Goal: Task Accomplishment & Management: Manage account settings

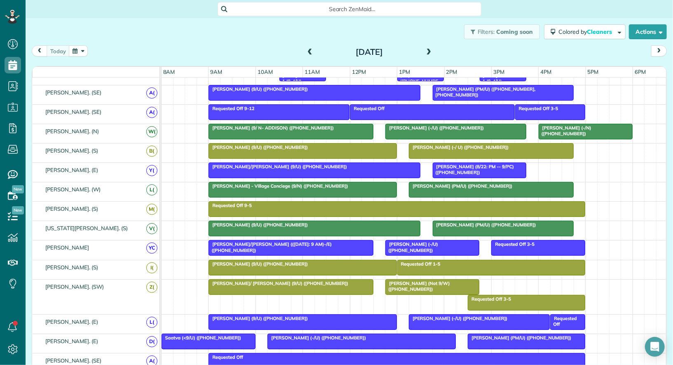
click at [272, 317] on div at bounding box center [302, 321] width 187 height 15
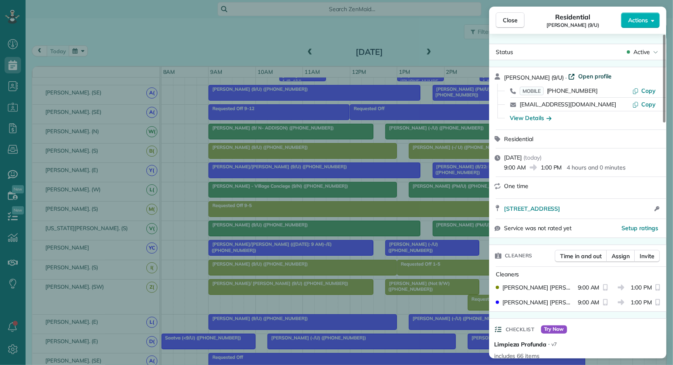
click at [591, 79] on span "Open profile" at bounding box center [594, 76] width 33 height 8
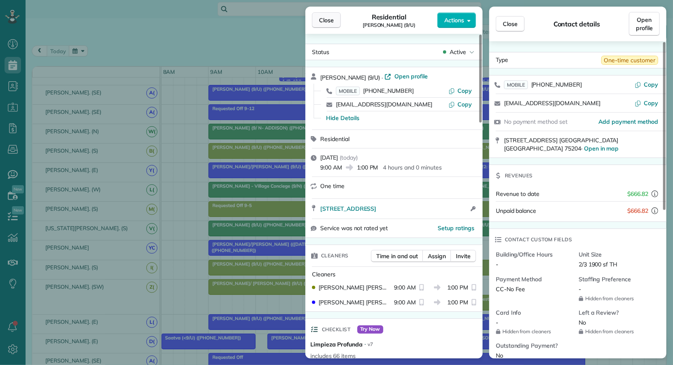
click at [326, 19] on span "Close" at bounding box center [326, 20] width 15 height 8
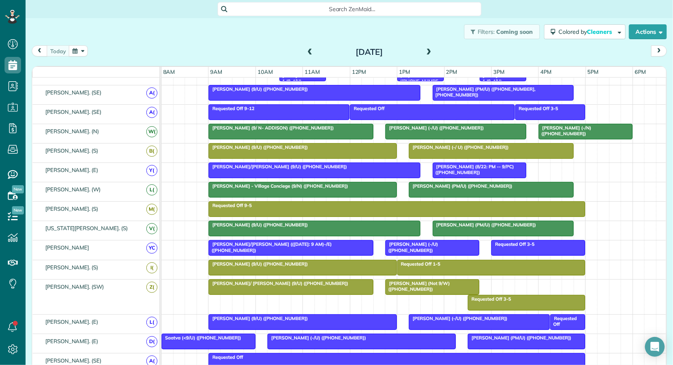
click at [447, 187] on div at bounding box center [491, 189] width 164 height 15
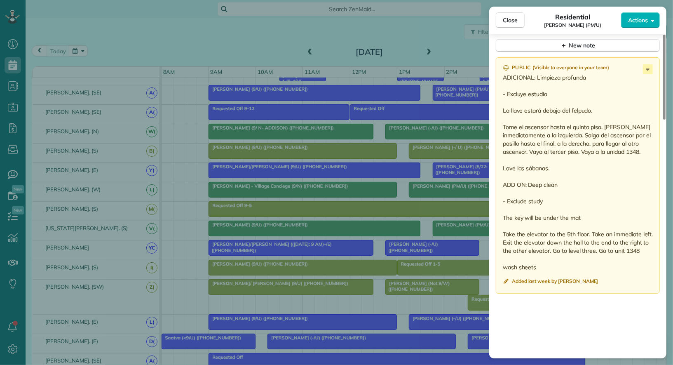
scroll to position [693, 0]
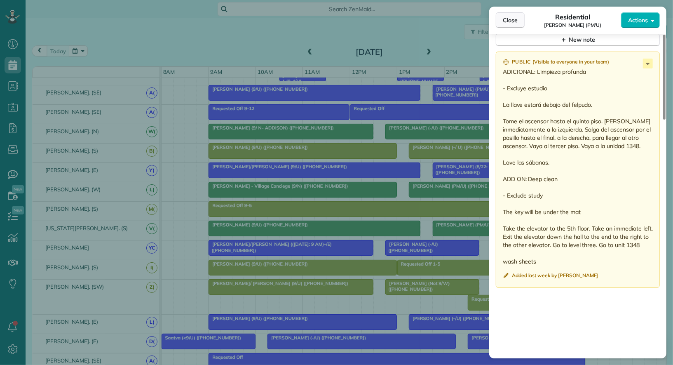
click at [515, 25] on button "Close" at bounding box center [510, 20] width 29 height 16
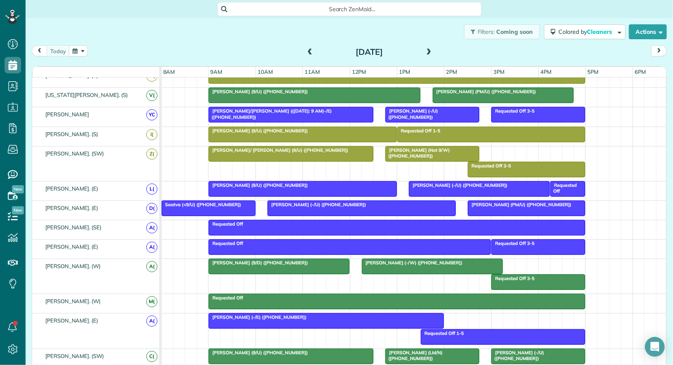
scroll to position [281, 0]
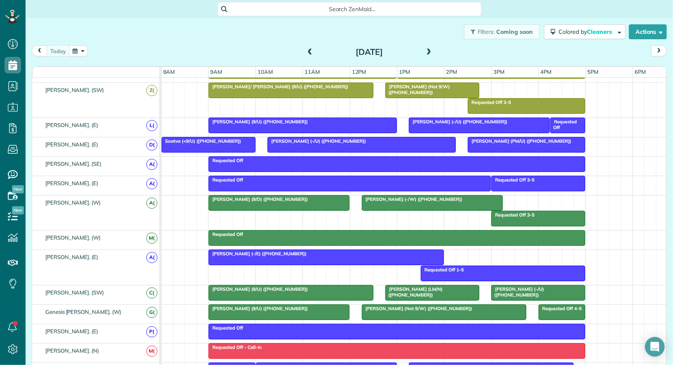
click at [377, 305] on span "Theresa Fortin (Not 9/W) (+19712215271)" at bounding box center [416, 308] width 111 height 6
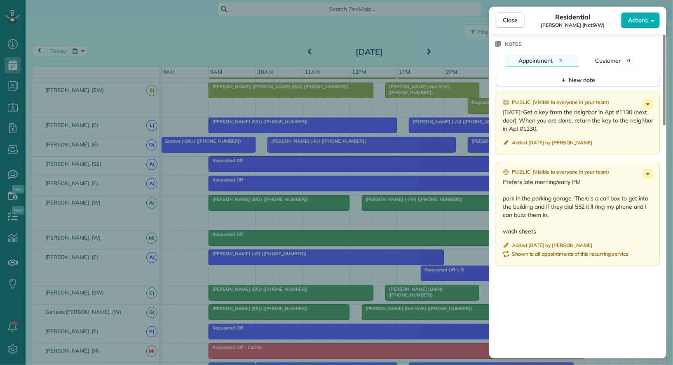
scroll to position [672, 0]
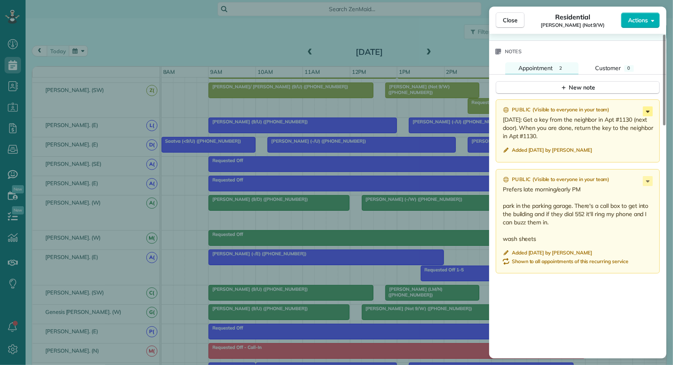
click at [649, 106] on icon at bounding box center [648, 111] width 10 height 10
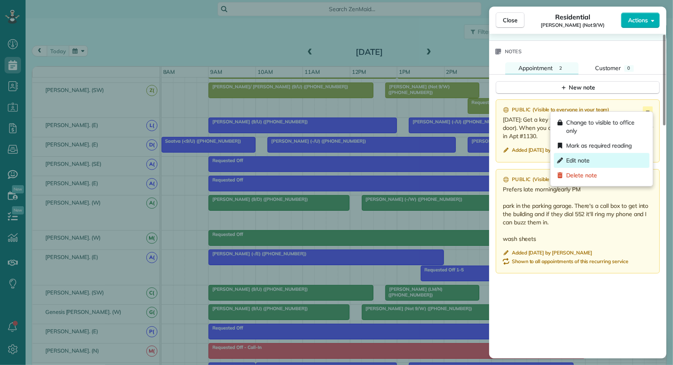
click at [615, 158] on div "Edit note" at bounding box center [602, 160] width 96 height 15
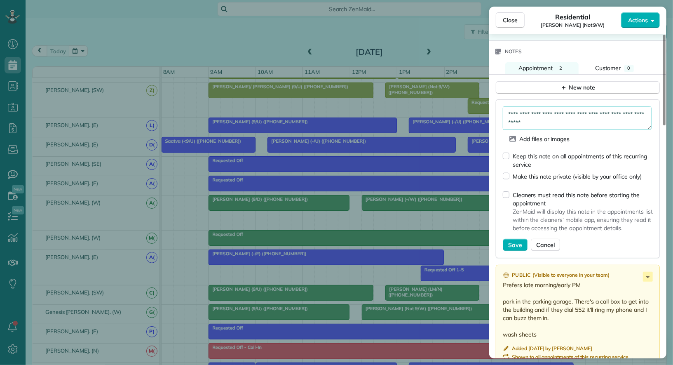
scroll to position [0, 0]
drag, startPoint x: 582, startPoint y: 120, endPoint x: 496, endPoint y: 88, distance: 91.4
click at [496, 88] on div "**********" at bounding box center [577, 253] width 177 height 356
click at [548, 241] on span "Cancel" at bounding box center [545, 245] width 19 height 8
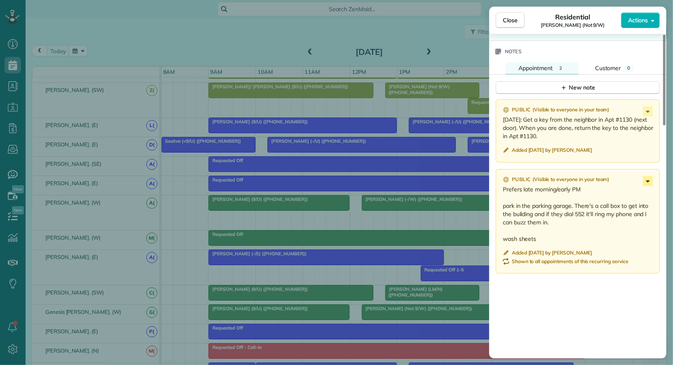
click at [648, 180] on icon at bounding box center [648, 181] width 4 height 2
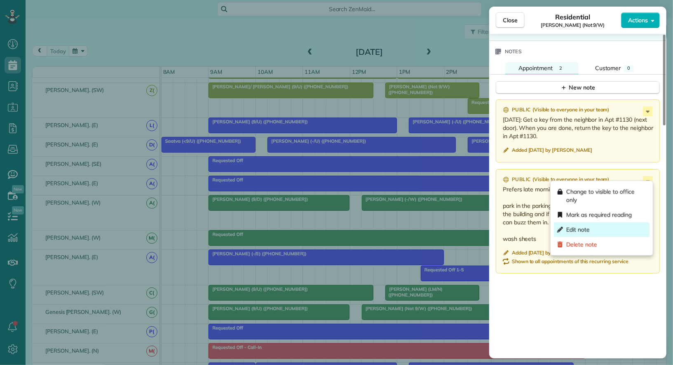
click at [617, 227] on div "Edit note" at bounding box center [602, 229] width 96 height 15
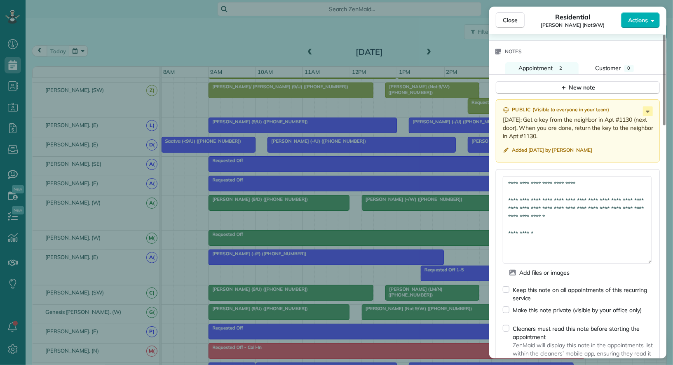
drag, startPoint x: 648, startPoint y: 191, endPoint x: 648, endPoint y: 255, distance: 64.3
click at [648, 255] on textarea "**********" at bounding box center [577, 219] width 149 height 87
click at [625, 214] on textarea "**********" at bounding box center [577, 219] width 149 height 87
paste textarea "**********"
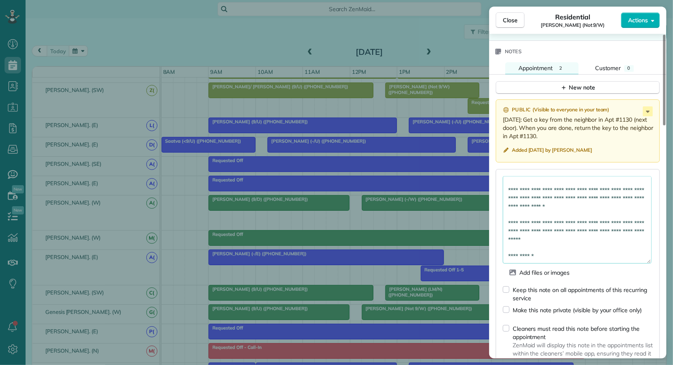
click at [553, 251] on textarea "**********" at bounding box center [577, 219] width 149 height 87
drag, startPoint x: 549, startPoint y: 253, endPoint x: 503, endPoint y: 253, distance: 45.7
click at [503, 253] on textarea "**********" at bounding box center [577, 219] width 149 height 87
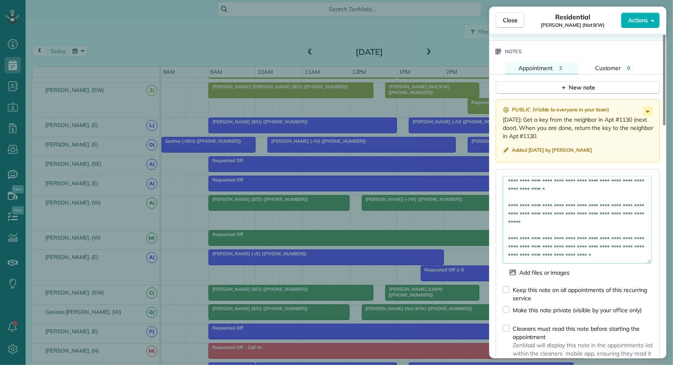
scroll to position [35, 0]
type textarea "**********"
click at [547, 285] on div "Keep this note on all appointments of this recurring service" at bounding box center [582, 293] width 140 height 16
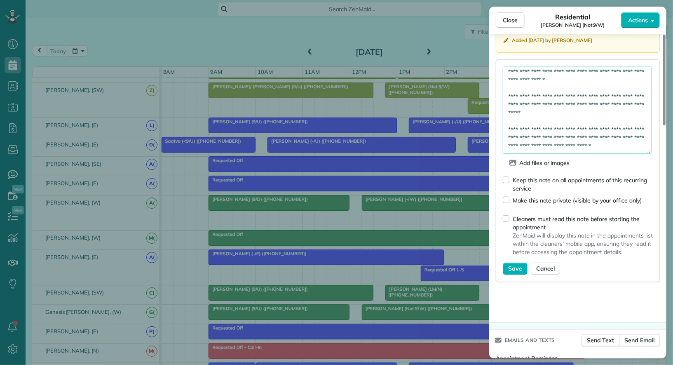
scroll to position [832, 0]
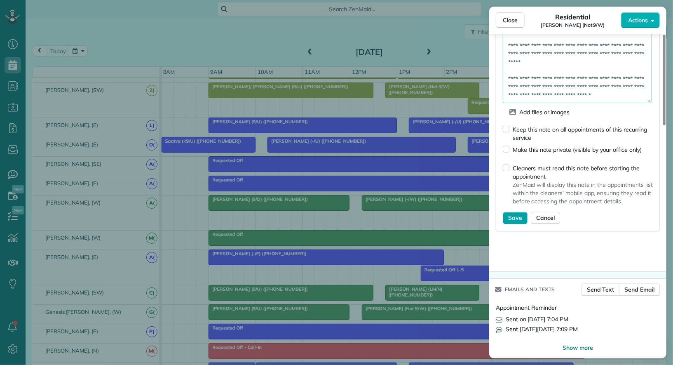
click at [517, 215] on span "Save" at bounding box center [515, 218] width 14 height 8
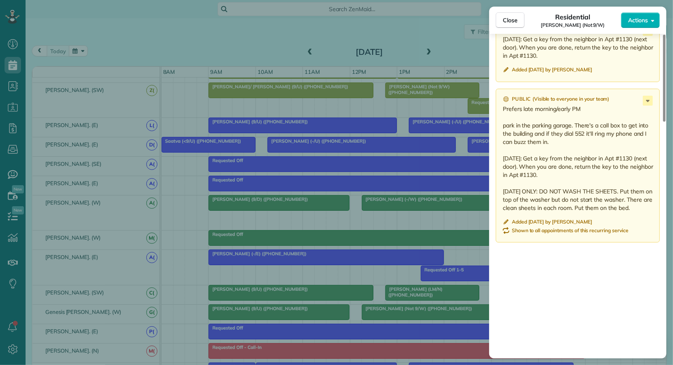
scroll to position [751, 0]
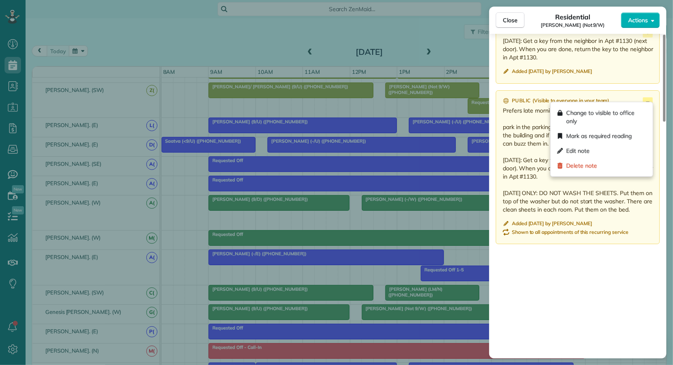
click at [648, 99] on icon at bounding box center [648, 102] width 10 height 10
click at [620, 147] on div "Edit note" at bounding box center [602, 150] width 96 height 15
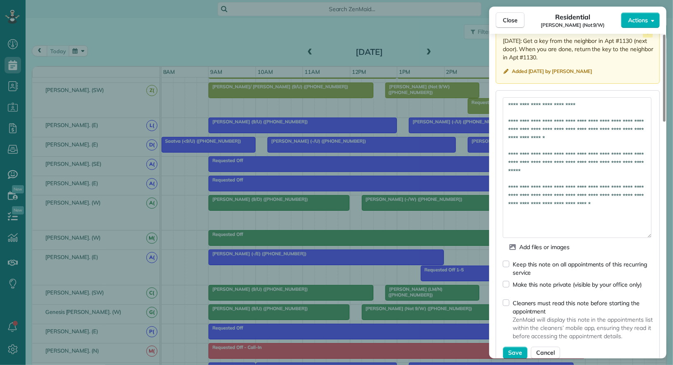
drag, startPoint x: 649, startPoint y: 112, endPoint x: 647, endPoint y: 229, distance: 117.0
click at [647, 229] on textarea "**********" at bounding box center [577, 167] width 149 height 140
drag, startPoint x: 554, startPoint y: 182, endPoint x: 505, endPoint y: 182, distance: 49.0
click at [503, 182] on textarea "**********" at bounding box center [577, 167] width 149 height 140
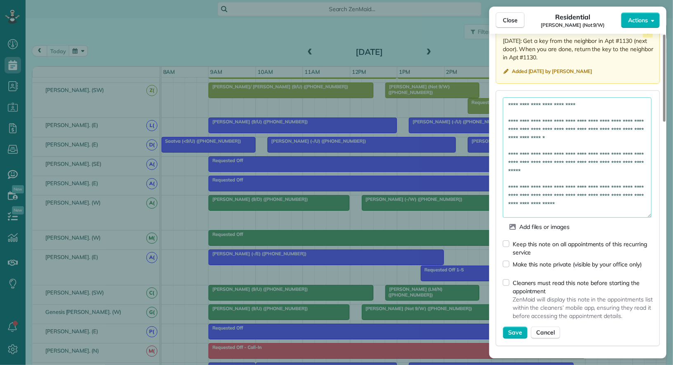
drag, startPoint x: 648, startPoint y: 228, endPoint x: 648, endPoint y: 207, distance: 20.6
click at [648, 207] on textarea "**********" at bounding box center [577, 157] width 149 height 120
type textarea "**********"
click at [518, 240] on div "Keep this note on all appointments of this recurring service" at bounding box center [582, 248] width 140 height 16
click at [514, 329] on span "Save" at bounding box center [515, 332] width 14 height 8
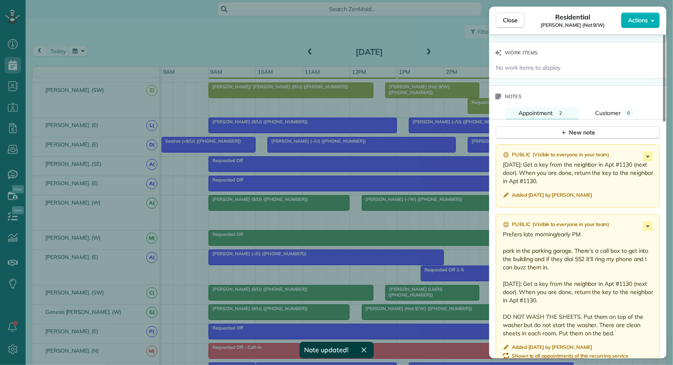
scroll to position [666, 0]
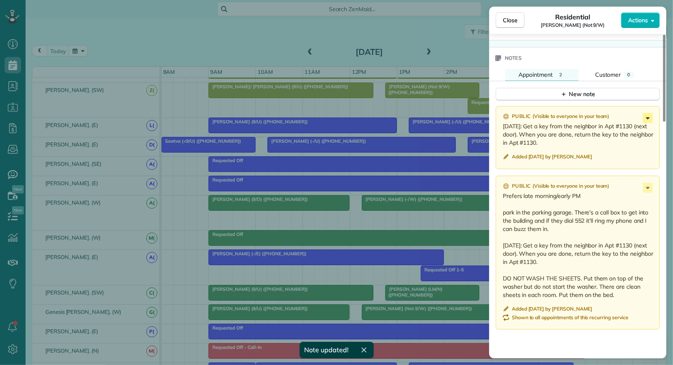
click at [649, 113] on icon at bounding box center [648, 118] width 10 height 10
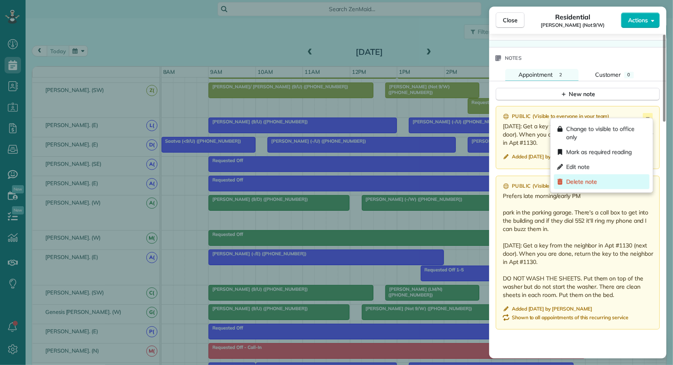
click at [620, 178] on div "Delete note" at bounding box center [602, 181] width 96 height 15
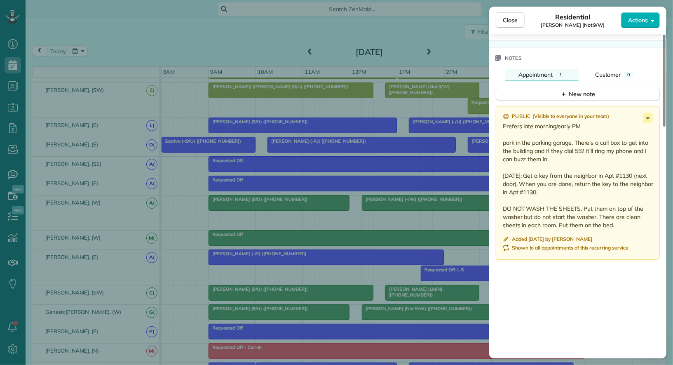
drag, startPoint x: 620, startPoint y: 224, endPoint x: 500, endPoint y: 120, distance: 158.8
click at [500, 120] on div "Public ( Visible to everyone in your team ) Prefers late morning/early PM park …" at bounding box center [578, 183] width 164 height 154
click at [648, 117] on icon at bounding box center [648, 118] width 4 height 2
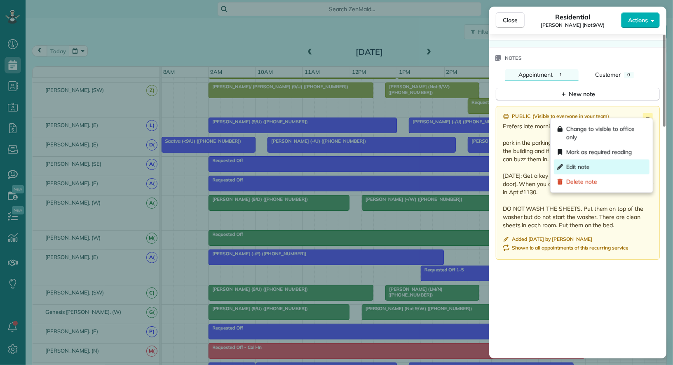
click at [617, 166] on div "Edit note" at bounding box center [602, 166] width 96 height 15
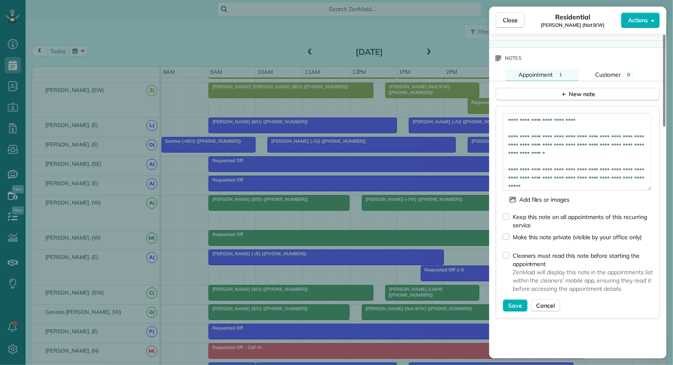
drag, startPoint x: 648, startPoint y: 129, endPoint x: 648, endPoint y: 192, distance: 62.2
click at [648, 190] on textarea "**********" at bounding box center [577, 151] width 149 height 77
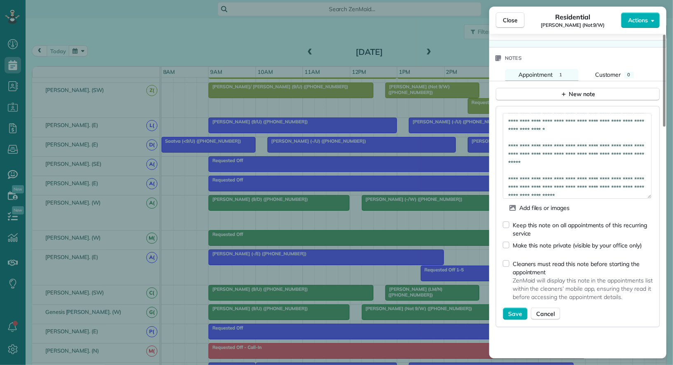
scroll to position [28, 0]
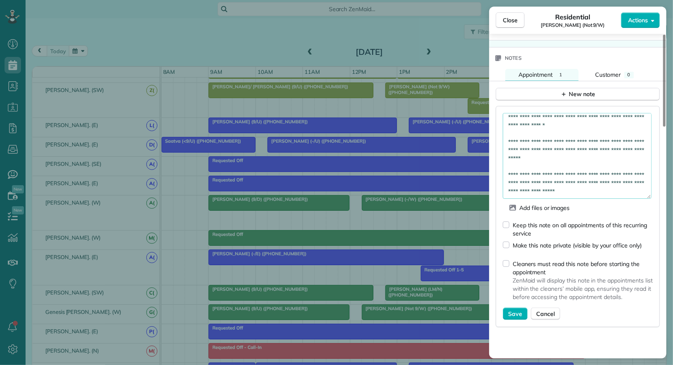
click at [636, 187] on textarea "**********" at bounding box center [577, 156] width 149 height 86
paste textarea "**********"
type textarea "**********"
click at [530, 221] on div "Keep this note on all appointments of this recurring service" at bounding box center [582, 229] width 140 height 16
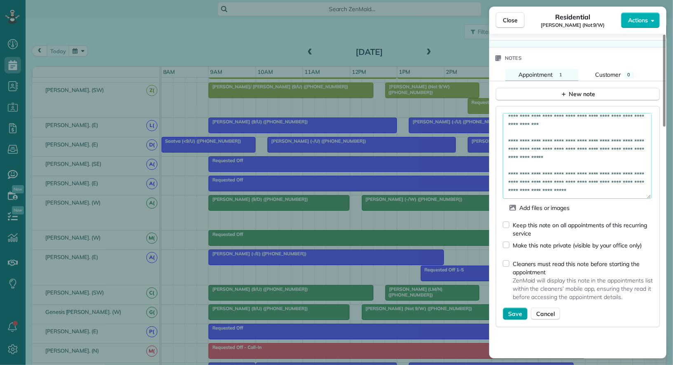
click at [510, 309] on span "Save" at bounding box center [515, 313] width 14 height 8
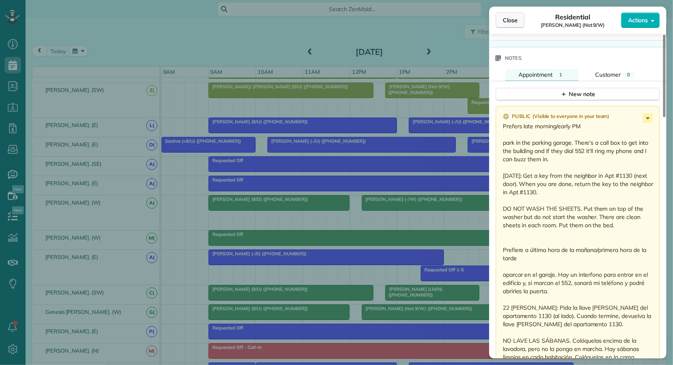
click at [511, 22] on span "Close" at bounding box center [510, 20] width 15 height 8
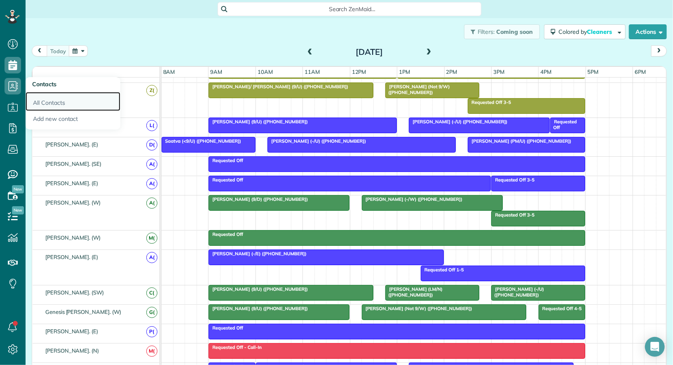
click at [37, 105] on link "All Contacts" at bounding box center [73, 101] width 95 height 19
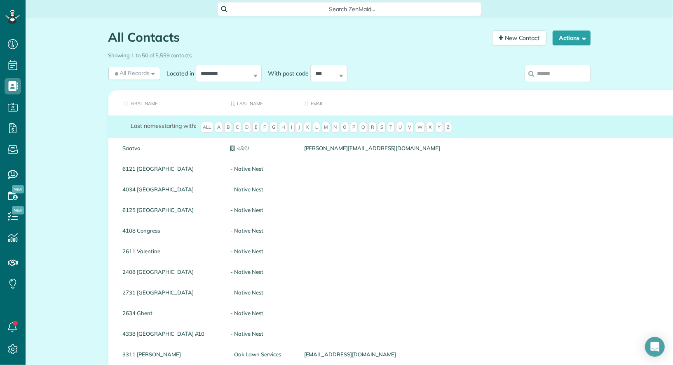
scroll to position [3, 3]
click at [572, 69] on input "search" at bounding box center [557, 73] width 66 height 17
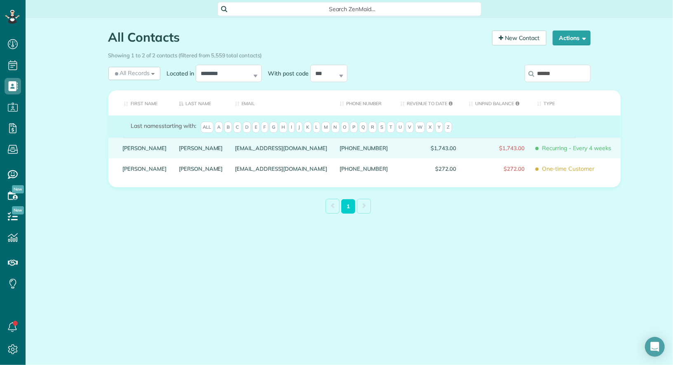
type input "******"
click at [130, 151] on link "Nicole" at bounding box center [145, 148] width 44 height 6
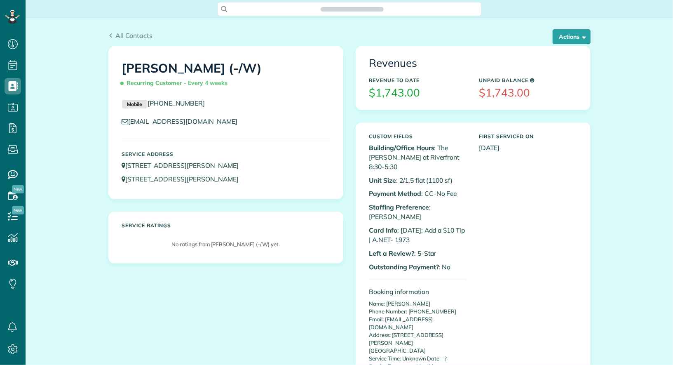
scroll to position [3, 3]
click at [580, 34] on span "button" at bounding box center [583, 36] width 6 height 6
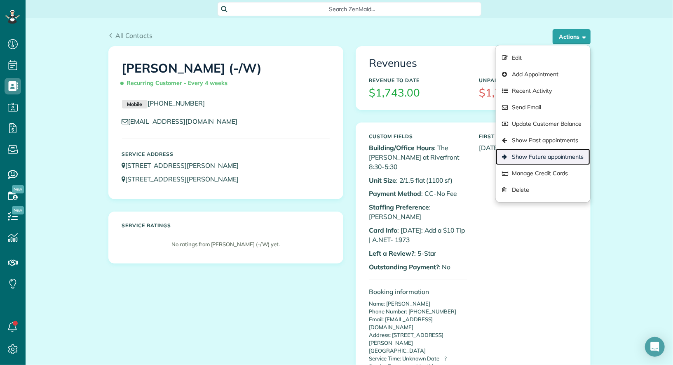
click at [542, 154] on link "Show Future appointments" at bounding box center [543, 156] width 94 height 16
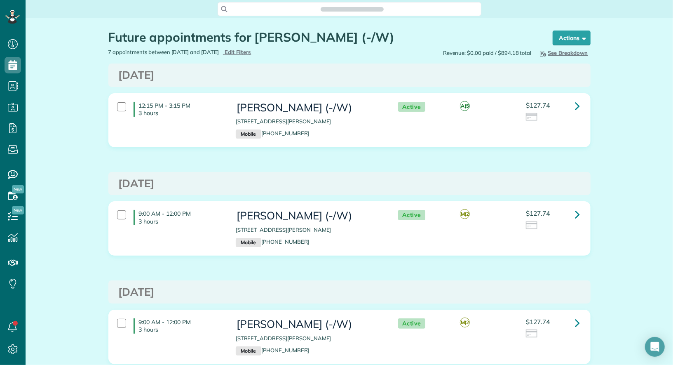
scroll to position [3, 3]
click at [583, 106] on link at bounding box center [577, 106] width 16 height 16
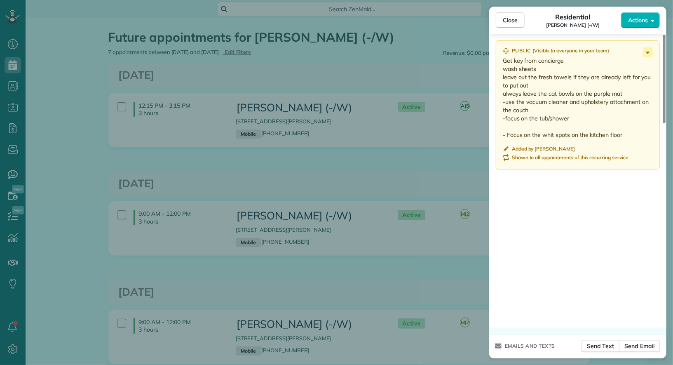
scroll to position [800, 0]
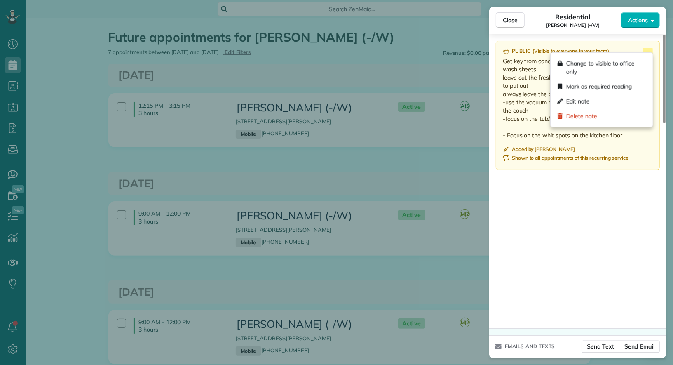
click at [647, 50] on icon at bounding box center [648, 53] width 10 height 10
click at [634, 101] on div "Edit note" at bounding box center [602, 101] width 96 height 15
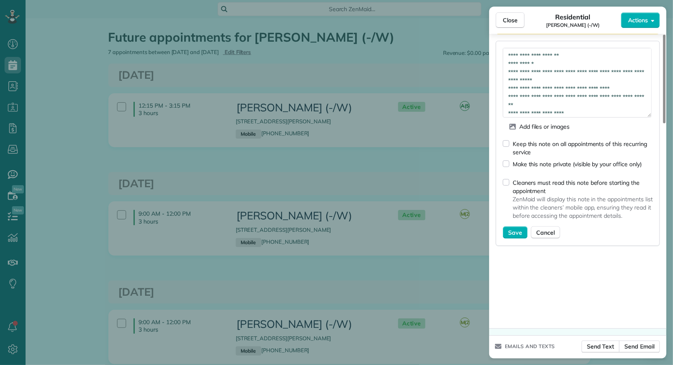
drag, startPoint x: 648, startPoint y: 63, endPoint x: 645, endPoint y: 110, distance: 47.1
click at [645, 110] on textarea "**********" at bounding box center [577, 83] width 149 height 70
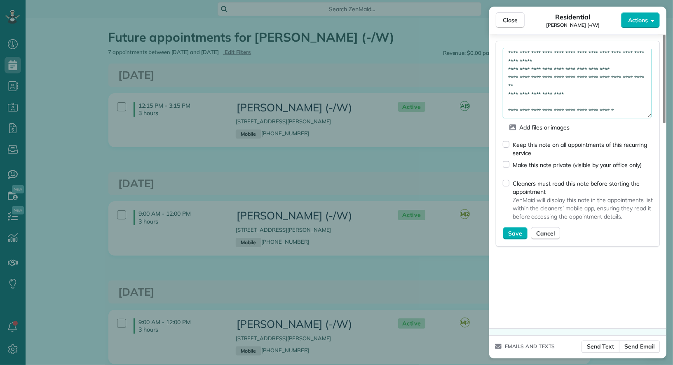
click at [559, 107] on textarea "**********" at bounding box center [577, 83] width 149 height 70
type textarea "**********"
click at [547, 145] on div "Keep this note on all appointments of this recurring service" at bounding box center [582, 148] width 140 height 16
click at [512, 231] on span "Save" at bounding box center [515, 233] width 14 height 8
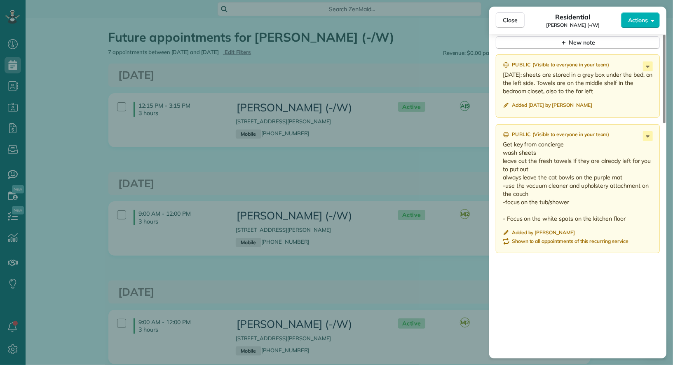
scroll to position [714, 0]
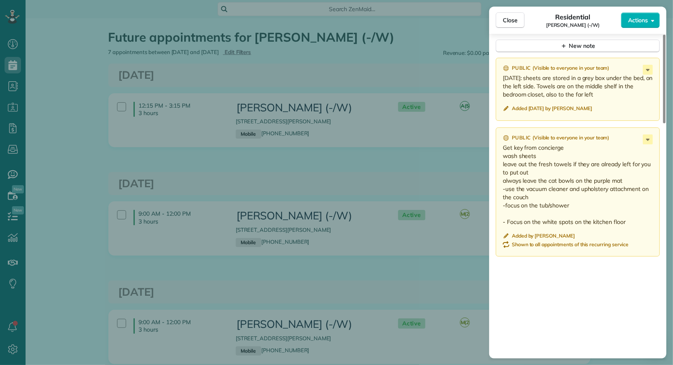
drag, startPoint x: 600, startPoint y: 94, endPoint x: 527, endPoint y: 72, distance: 76.6
click at [527, 72] on div "Public ( Visible to everyone in your team ) 8/22/25: sheets are stored in a gre…" at bounding box center [578, 89] width 164 height 63
click at [507, 19] on span "Close" at bounding box center [510, 20] width 15 height 8
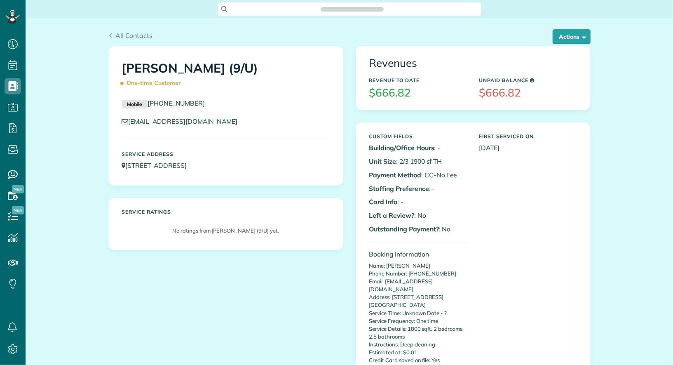
scroll to position [365, 25]
click at [578, 40] on button "Actions" at bounding box center [571, 36] width 38 height 15
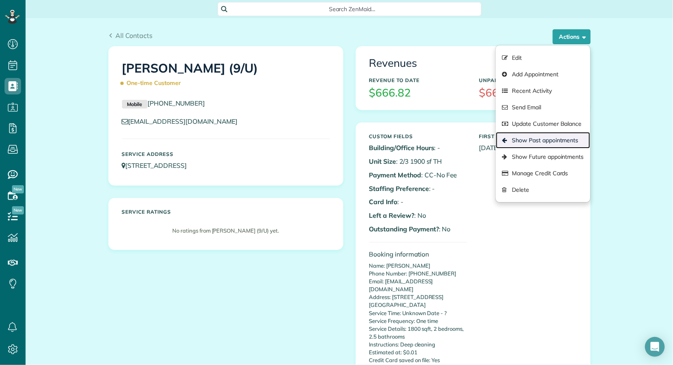
click at [558, 141] on link "Show Past appointments" at bounding box center [543, 140] width 94 height 16
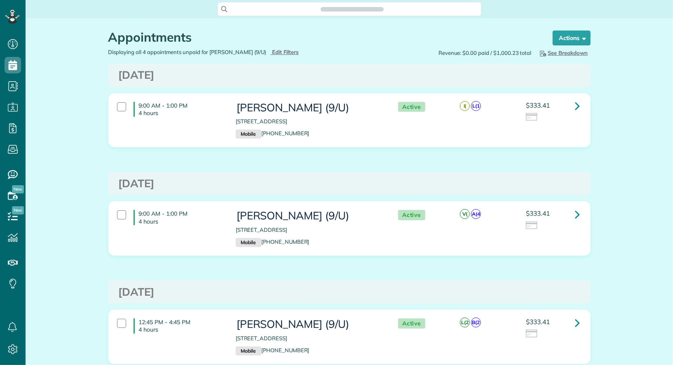
scroll to position [365, 25]
click at [577, 211] on icon at bounding box center [577, 214] width 5 height 14
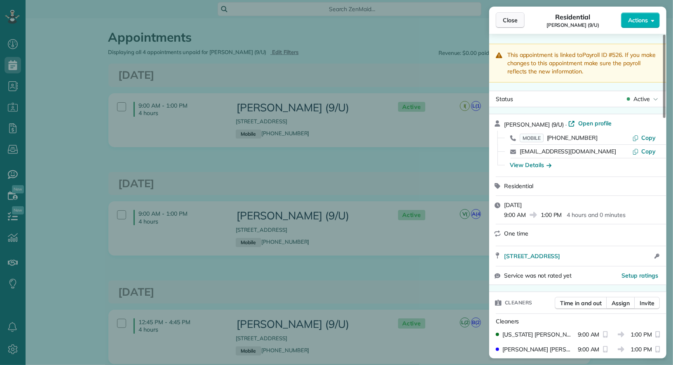
click at [507, 17] on span "Close" at bounding box center [510, 20] width 15 height 8
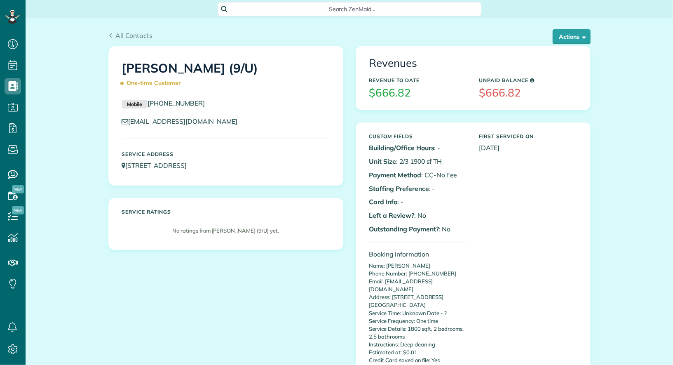
scroll to position [3, 3]
drag, startPoint x: 211, startPoint y: 106, endPoint x: 150, endPoint y: 106, distance: 61.4
click at [150, 106] on p "Mobile [PHONE_NUMBER]" at bounding box center [226, 103] width 208 height 10
copy link "[PHONE_NUMBER]"
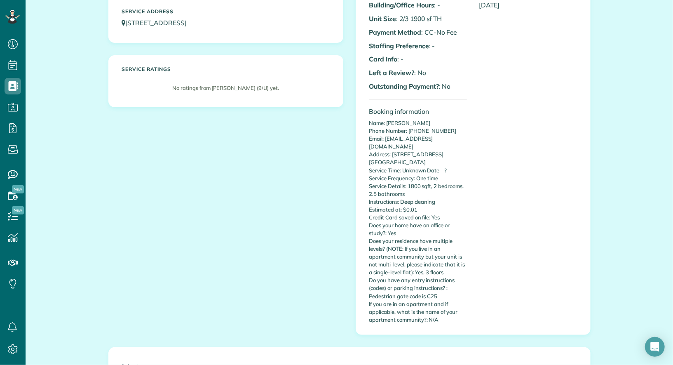
scroll to position [0, 0]
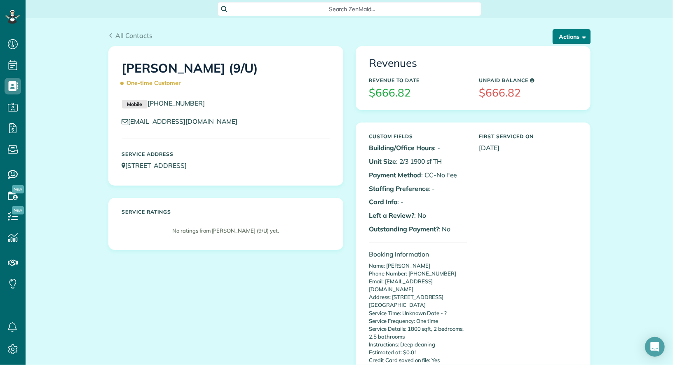
click at [572, 42] on button "Actions" at bounding box center [571, 36] width 38 height 15
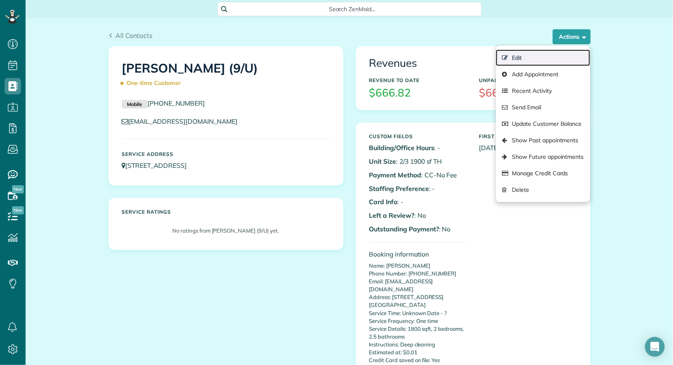
click at [563, 61] on link "Edit" at bounding box center [543, 57] width 94 height 16
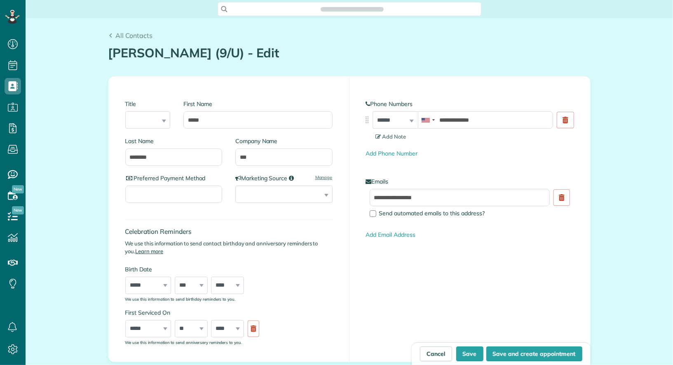
scroll to position [3, 3]
click at [470, 351] on button "Save" at bounding box center [469, 353] width 27 height 15
type input "**********"
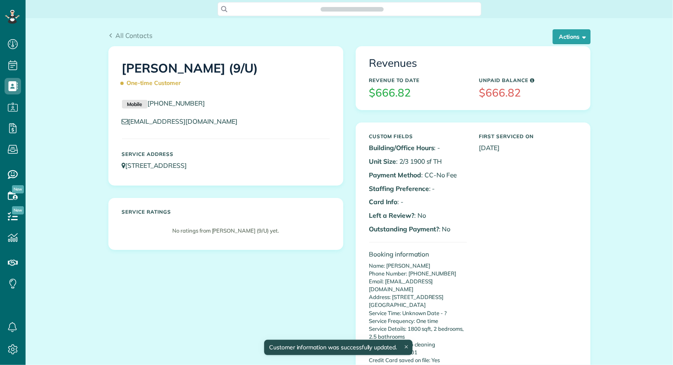
scroll to position [365, 25]
click at [570, 37] on button "Actions" at bounding box center [571, 36] width 38 height 15
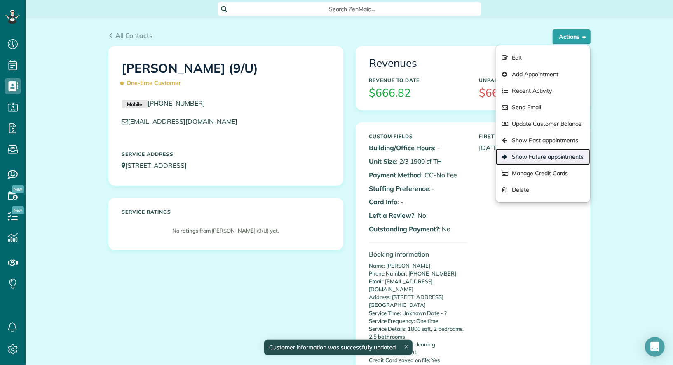
click at [560, 152] on link "Show Future appointments" at bounding box center [543, 156] width 94 height 16
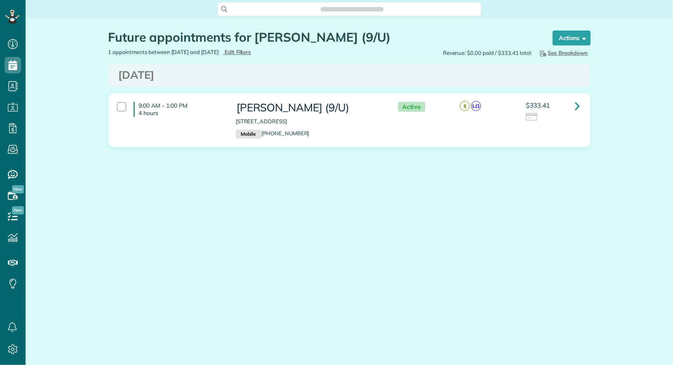
scroll to position [3, 3]
click at [579, 105] on icon at bounding box center [577, 105] width 5 height 14
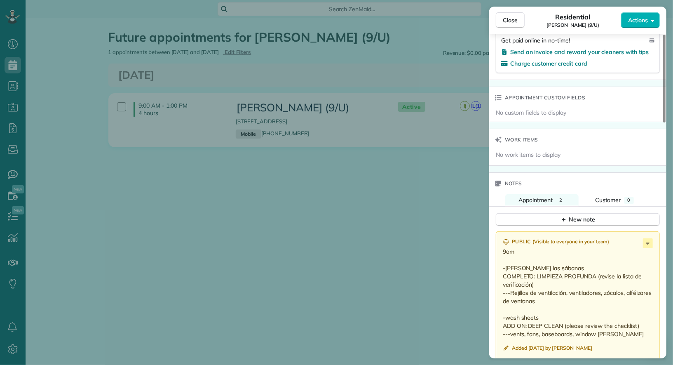
scroll to position [637, 0]
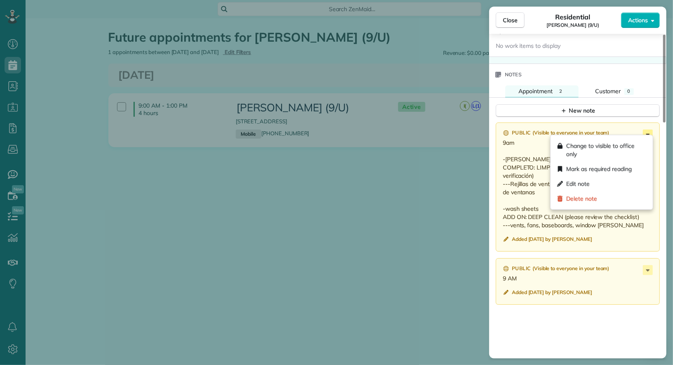
click at [647, 129] on icon at bounding box center [648, 134] width 10 height 10
click at [615, 182] on div "Edit note" at bounding box center [602, 183] width 96 height 15
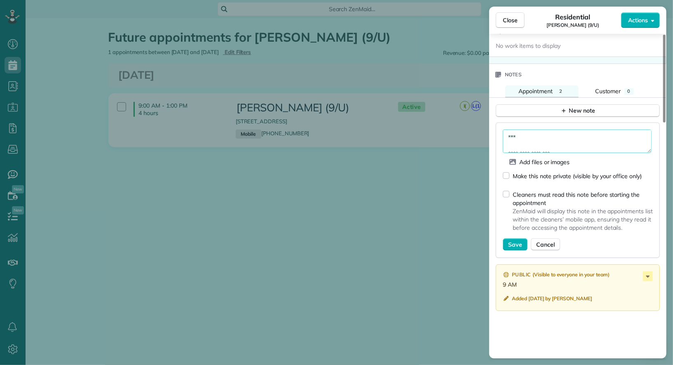
click at [545, 132] on textarea "**********" at bounding box center [577, 140] width 149 height 23
type textarea "**********"
click at [517, 245] on button "Save" at bounding box center [515, 244] width 25 height 12
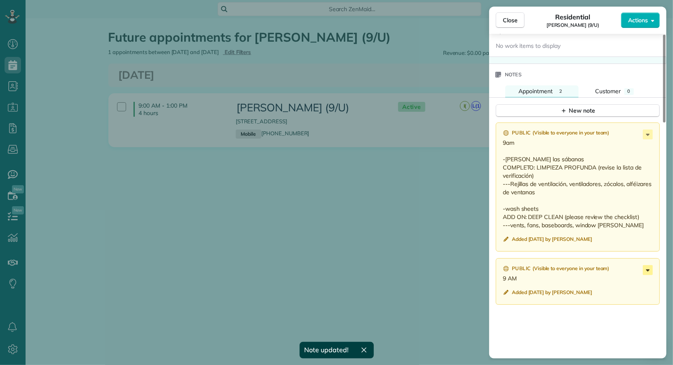
click at [651, 265] on icon at bounding box center [648, 270] width 10 height 10
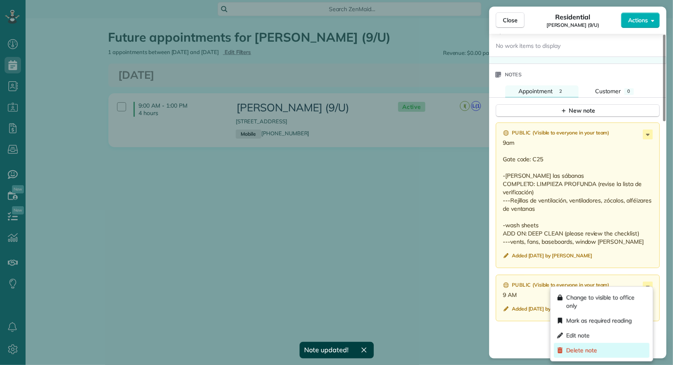
click at [608, 351] on div "Delete note" at bounding box center [602, 349] width 96 height 15
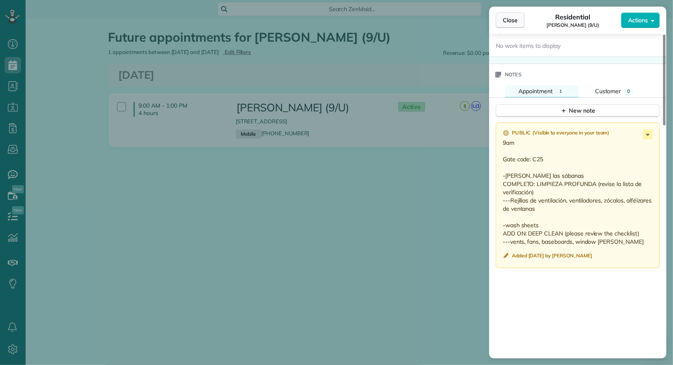
click at [508, 20] on span "Close" at bounding box center [510, 20] width 15 height 8
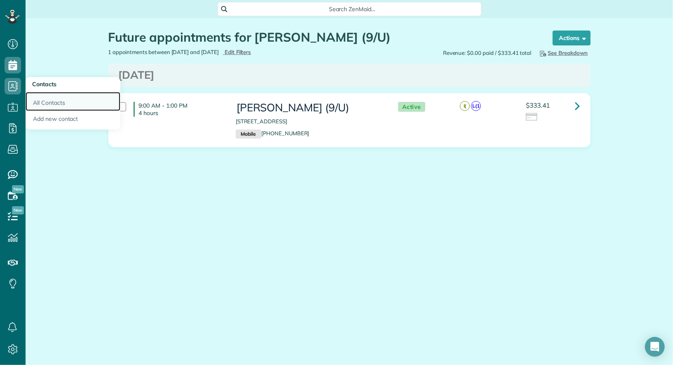
click at [39, 101] on link "All Contacts" at bounding box center [73, 101] width 95 height 19
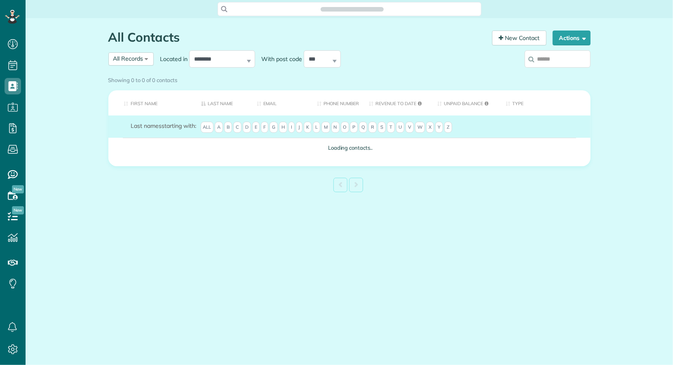
scroll to position [3, 3]
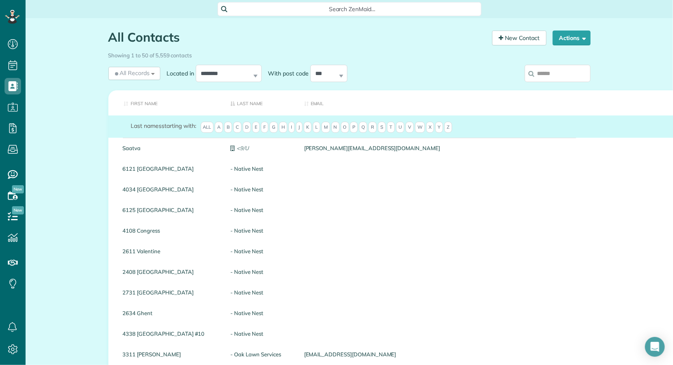
click at [561, 77] on input "search" at bounding box center [557, 73] width 66 height 17
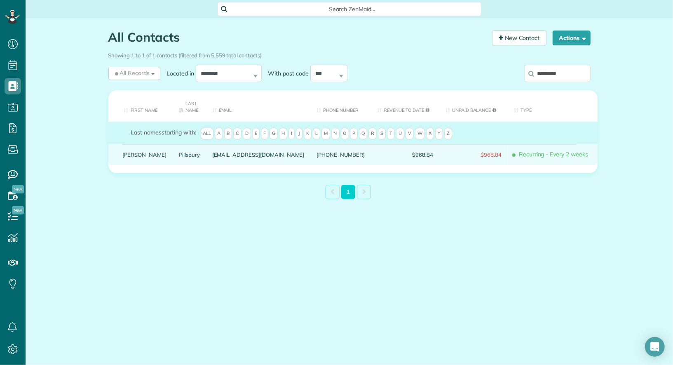
type input "*********"
click at [125, 153] on link "[PERSON_NAME]" at bounding box center [145, 155] width 44 height 6
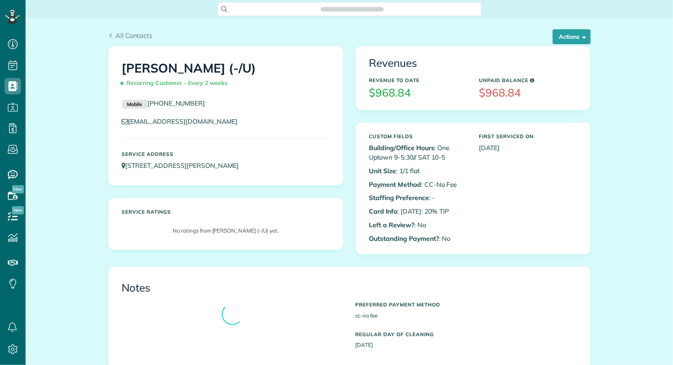
scroll to position [3, 3]
click at [583, 42] on button "Actions" at bounding box center [571, 36] width 38 height 15
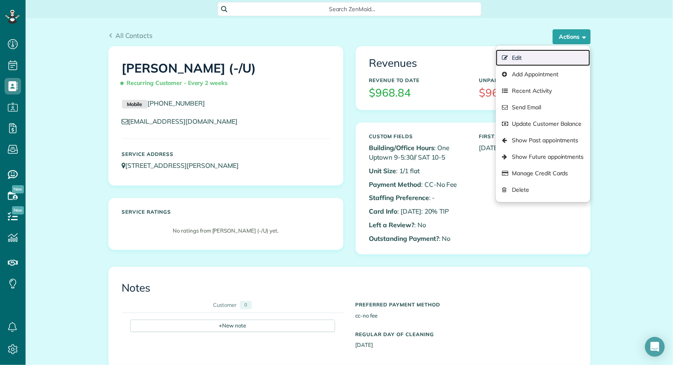
click at [567, 53] on link "Edit" at bounding box center [543, 57] width 94 height 16
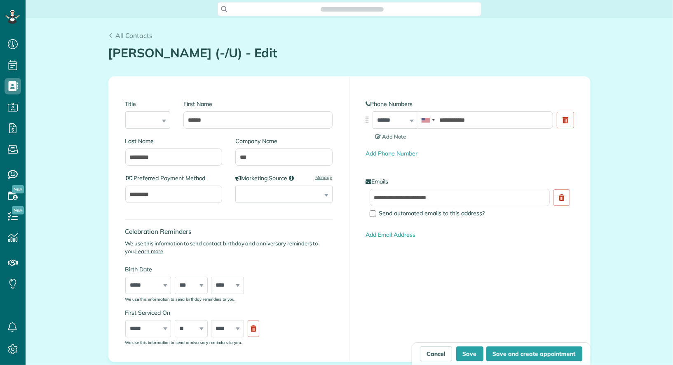
type input "**********"
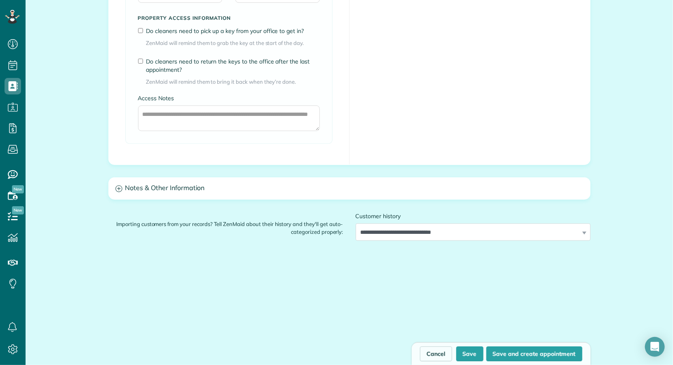
scroll to position [662, 0]
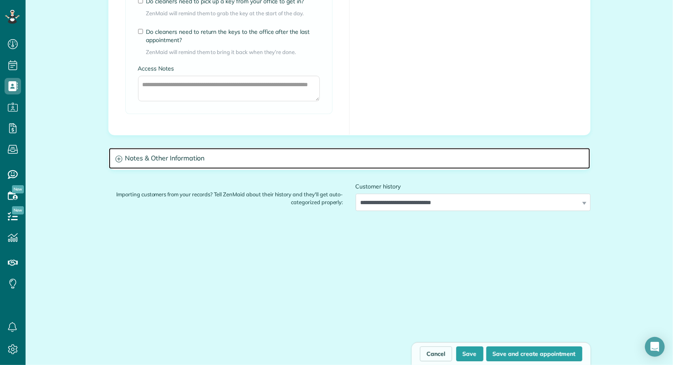
click at [194, 155] on h3 "Notes & Other Information" at bounding box center [349, 158] width 481 height 21
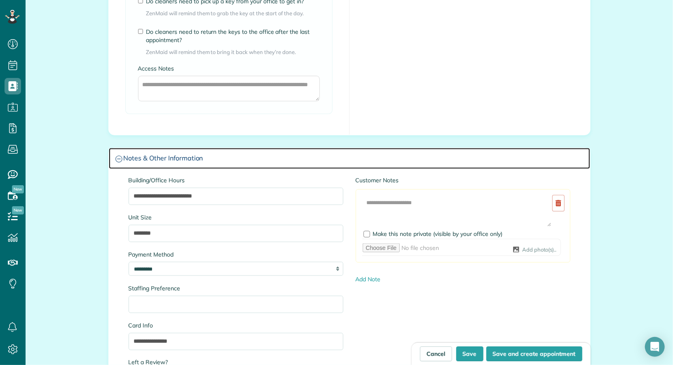
scroll to position [699, 0]
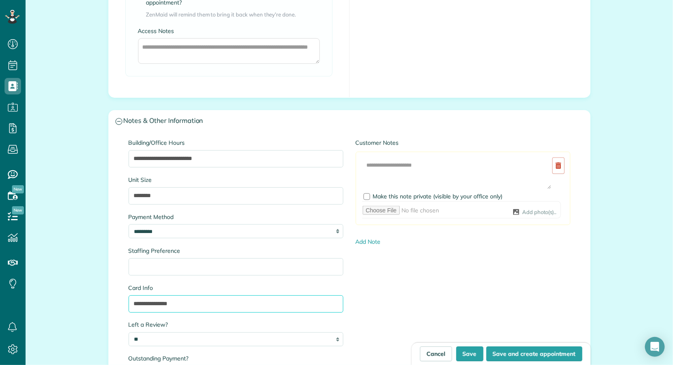
click at [144, 301] on input "**********" at bounding box center [236, 303] width 215 height 17
type input "**********"
click at [472, 352] on button "Save" at bounding box center [469, 353] width 27 height 15
type input "**********"
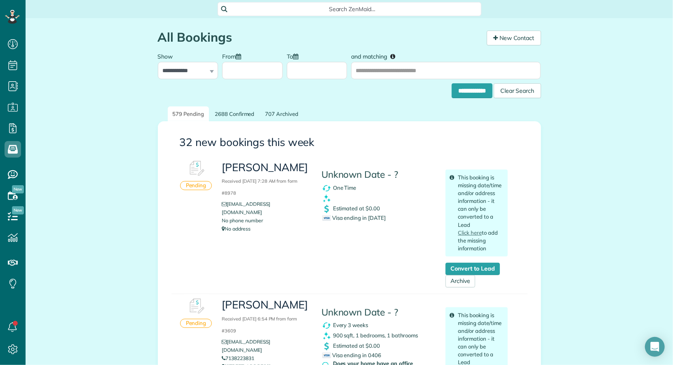
scroll to position [3, 3]
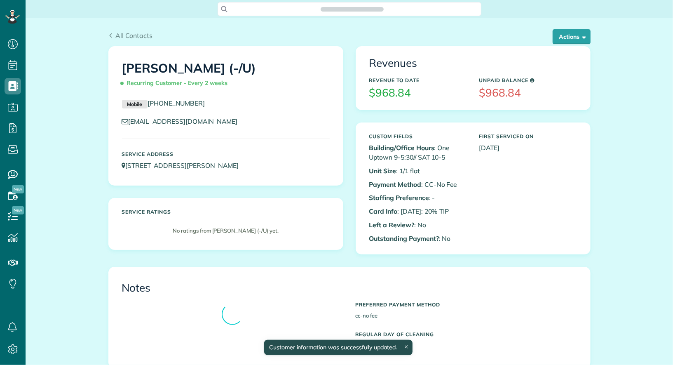
scroll to position [3, 3]
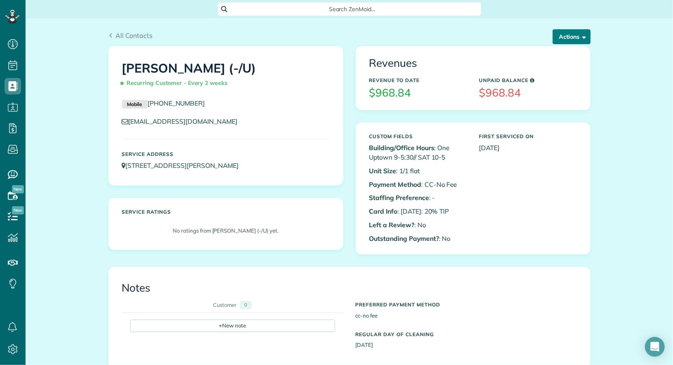
click at [585, 36] on span "button" at bounding box center [583, 36] width 6 height 6
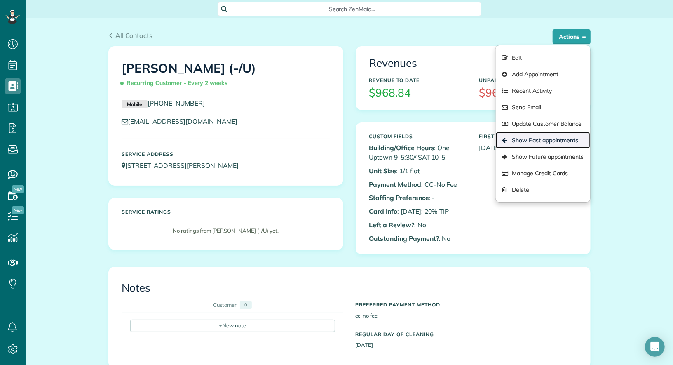
click at [546, 141] on link "Show Past appointments" at bounding box center [543, 140] width 94 height 16
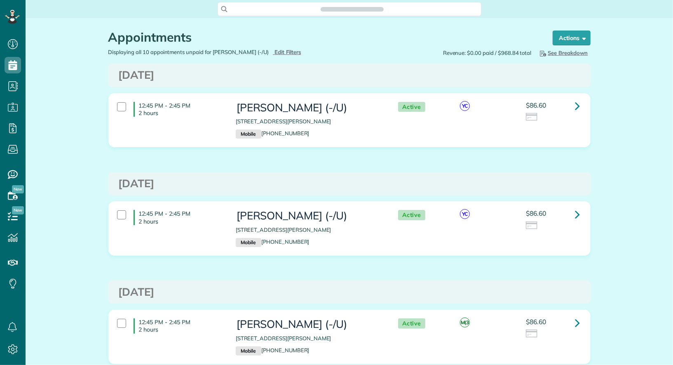
scroll to position [3, 3]
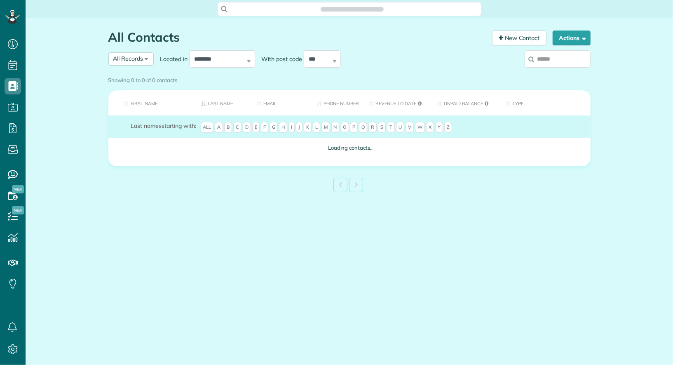
scroll to position [3, 3]
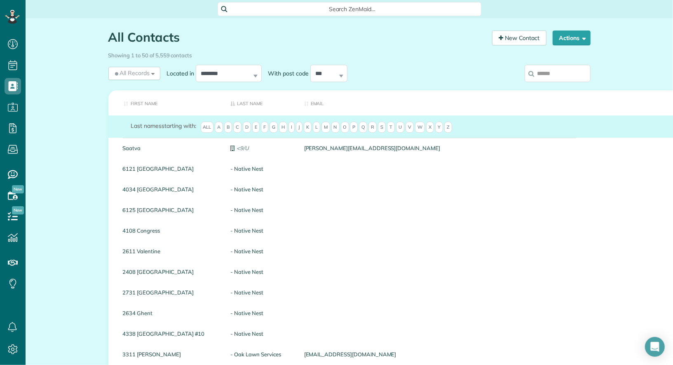
click at [555, 67] on input "search" at bounding box center [557, 73] width 66 height 17
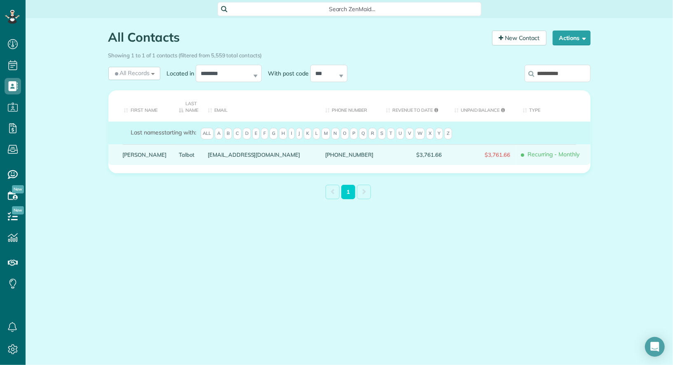
type input "**********"
click at [126, 152] on link "Avery" at bounding box center [145, 155] width 44 height 6
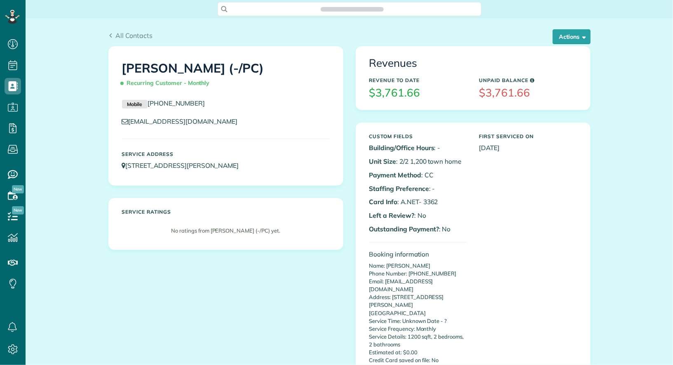
scroll to position [3, 3]
click at [574, 35] on button "Actions" at bounding box center [571, 36] width 38 height 15
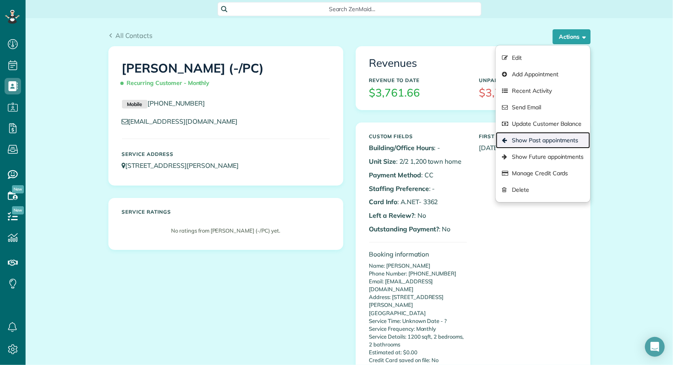
click at [559, 141] on link "Show Past appointments" at bounding box center [543, 140] width 94 height 16
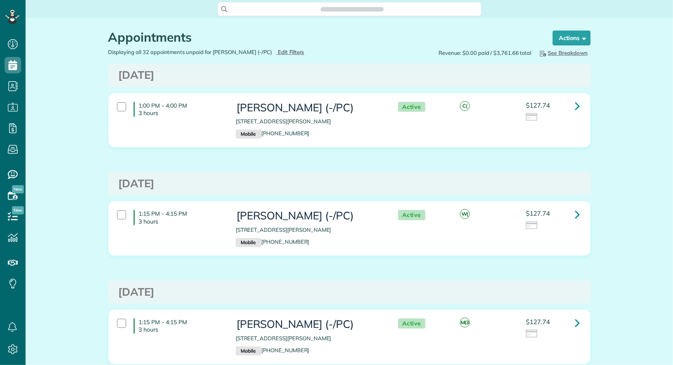
scroll to position [3, 3]
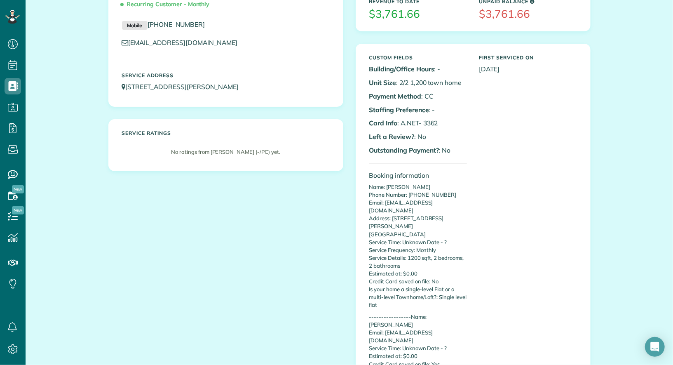
scroll to position [221, 0]
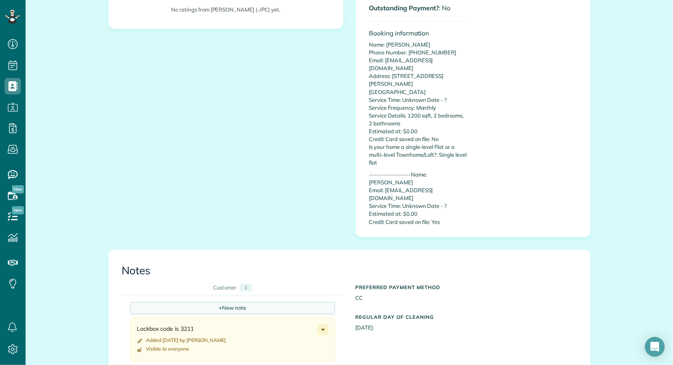
click at [241, 302] on div "+ New note" at bounding box center [232, 308] width 205 height 12
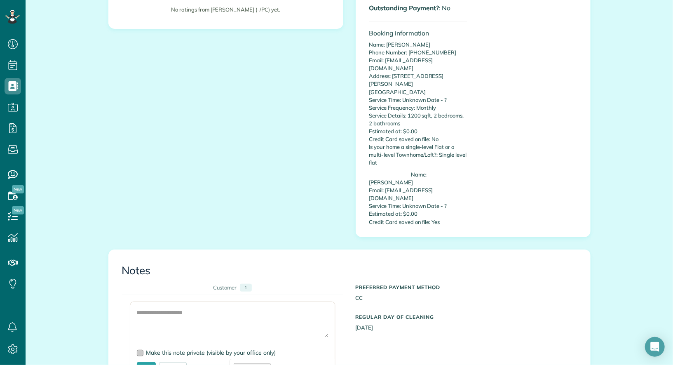
click at [188, 348] on span "Make this note private (visible by your office only)" at bounding box center [211, 351] width 130 height 7
click at [188, 308] on textarea at bounding box center [233, 322] width 192 height 29
paste textarea "**********"
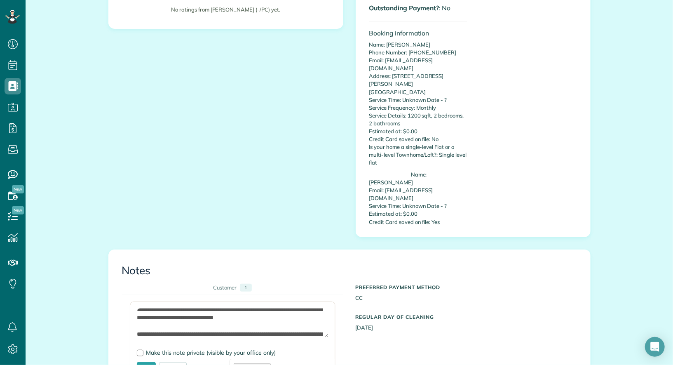
scroll to position [28, 0]
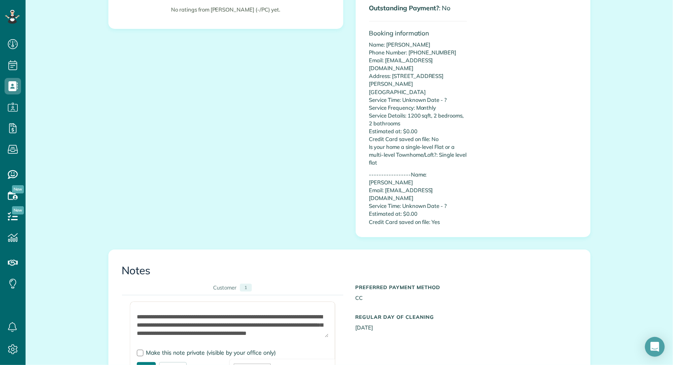
type textarea "**********"
click at [147, 362] on input "****" at bounding box center [146, 368] width 19 height 12
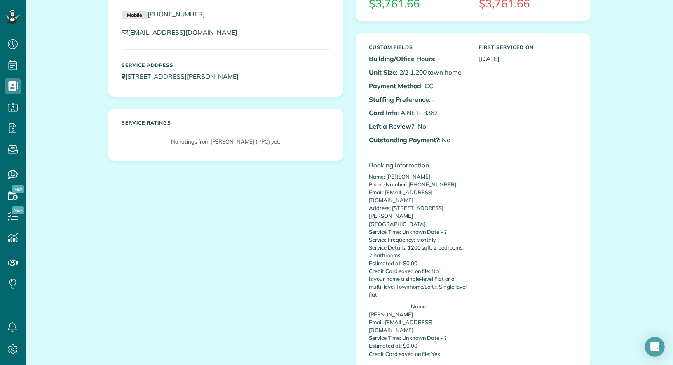
scroll to position [0, 0]
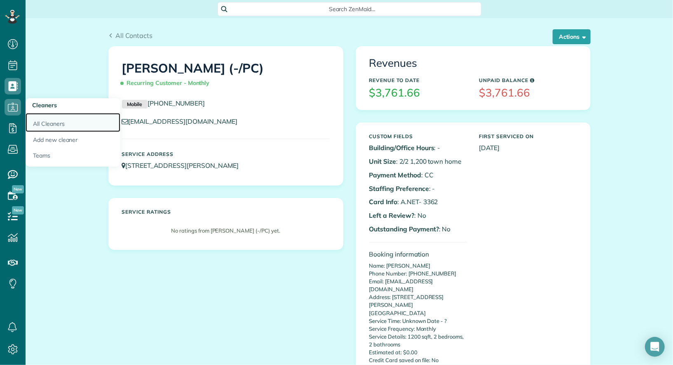
click at [48, 119] on link "All Cleaners" at bounding box center [73, 122] width 95 height 19
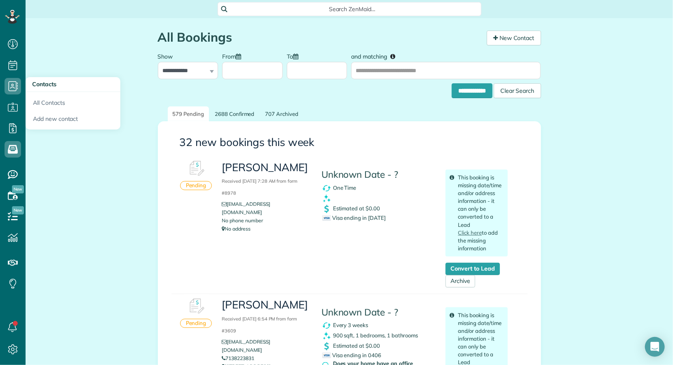
scroll to position [3, 3]
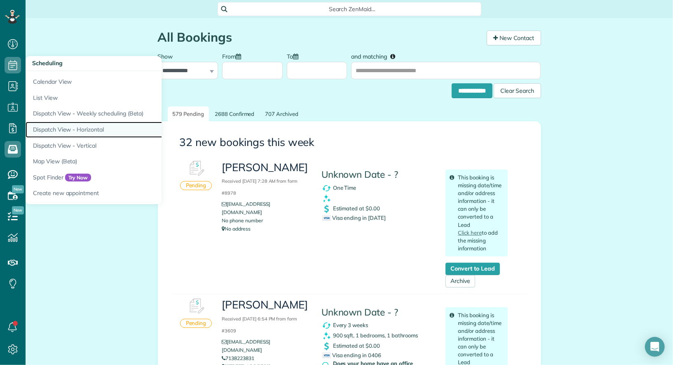
click at [91, 126] on link "Dispatch View - Horizontal" at bounding box center [129, 130] width 206 height 16
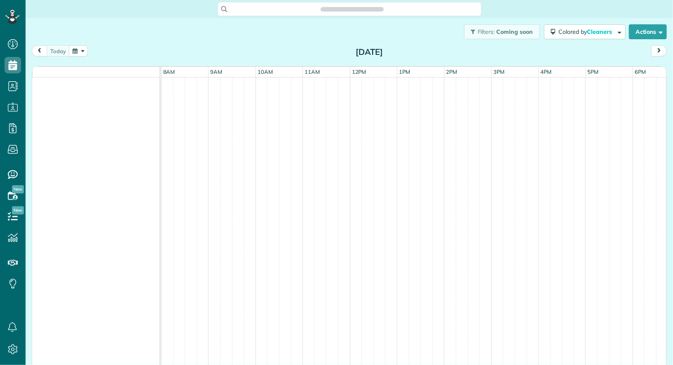
scroll to position [3, 3]
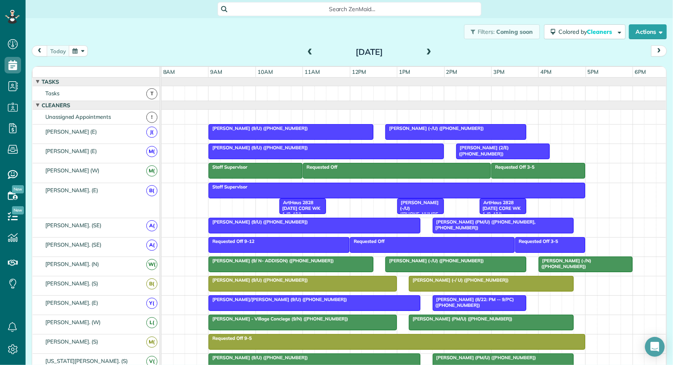
click at [307, 55] on span at bounding box center [309, 52] width 9 height 7
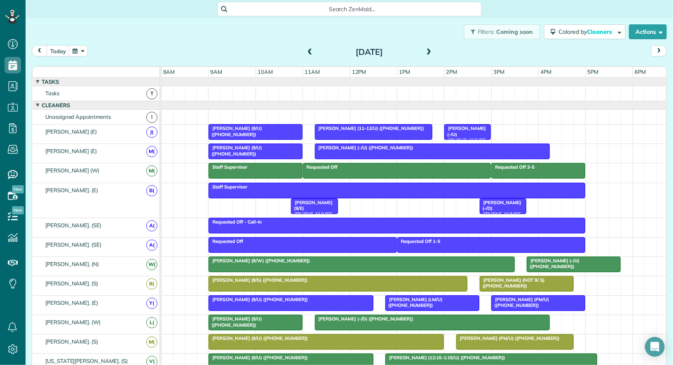
click at [429, 52] on span at bounding box center [428, 52] width 9 height 7
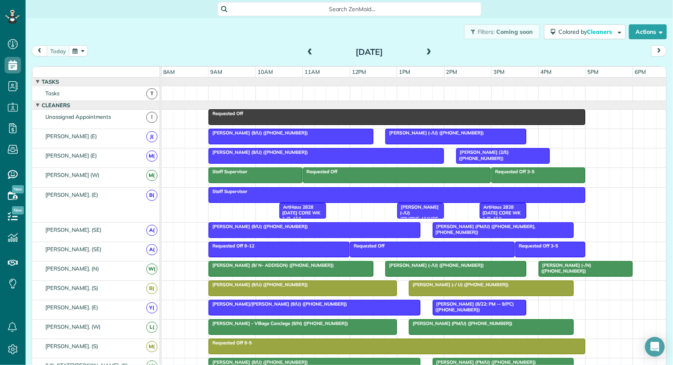
click at [367, 115] on div "Requested Off" at bounding box center [397, 113] width 372 height 6
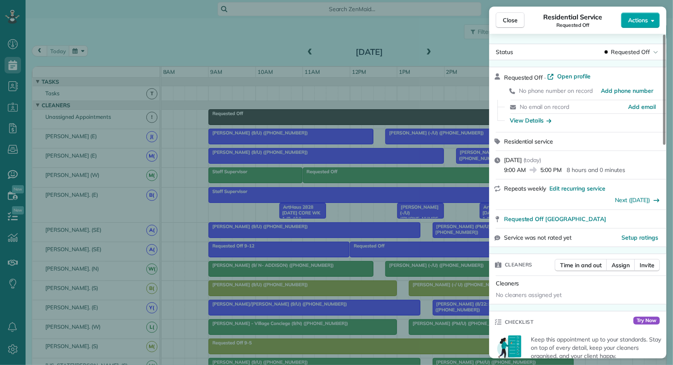
click at [645, 21] on span "Actions" at bounding box center [638, 20] width 20 height 8
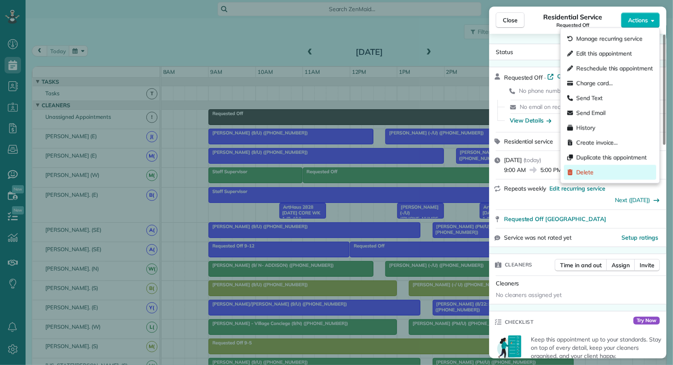
click at [607, 175] on div "Delete" at bounding box center [609, 172] width 92 height 15
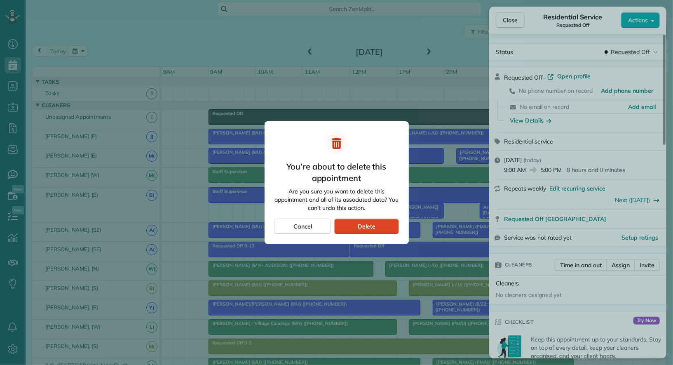
click at [361, 224] on span "Delete" at bounding box center [367, 226] width 18 height 8
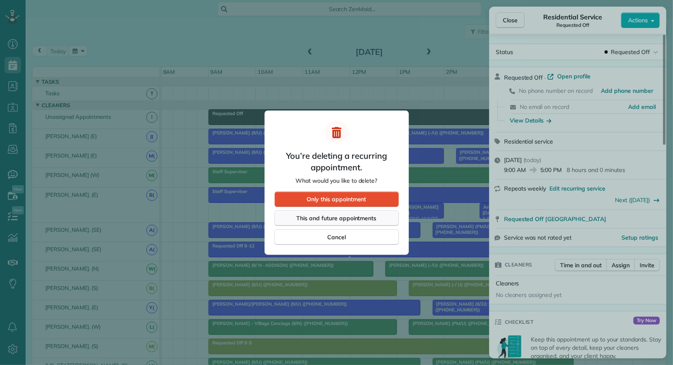
click at [354, 215] on span "This and future appointments" at bounding box center [337, 218] width 80 height 8
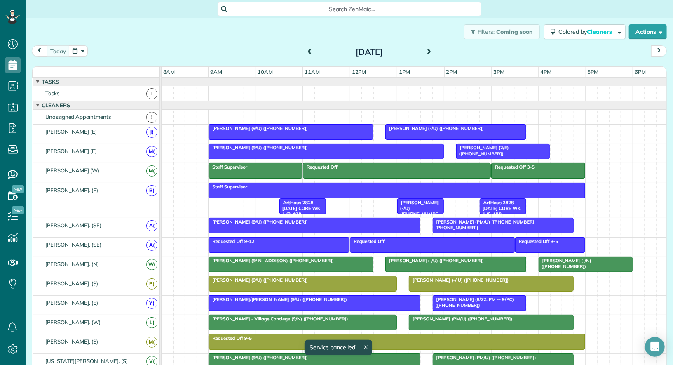
click at [80, 49] on button "button" at bounding box center [78, 50] width 19 height 11
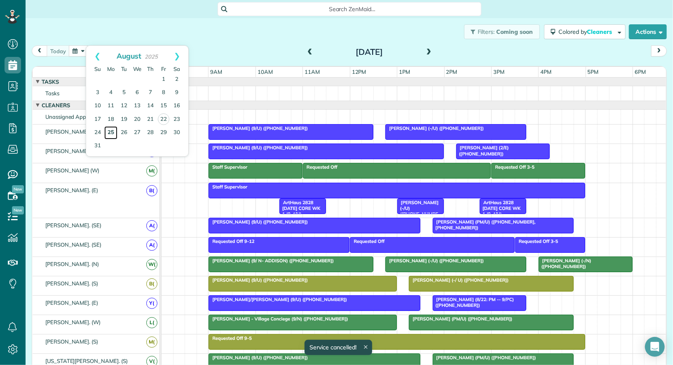
click at [108, 131] on link "25" at bounding box center [110, 132] width 13 height 13
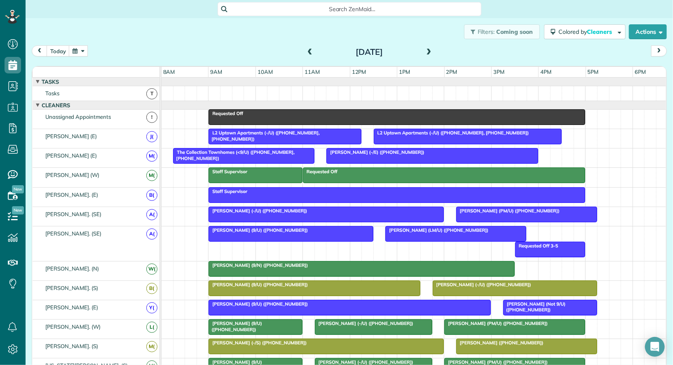
click at [412, 113] on div "Requested Off" at bounding box center [397, 113] width 372 height 6
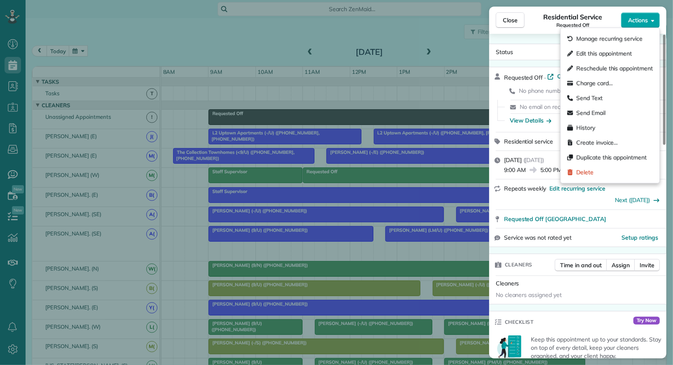
click at [646, 21] on span "Actions" at bounding box center [638, 20] width 20 height 8
click at [611, 166] on div "Delete" at bounding box center [609, 172] width 92 height 15
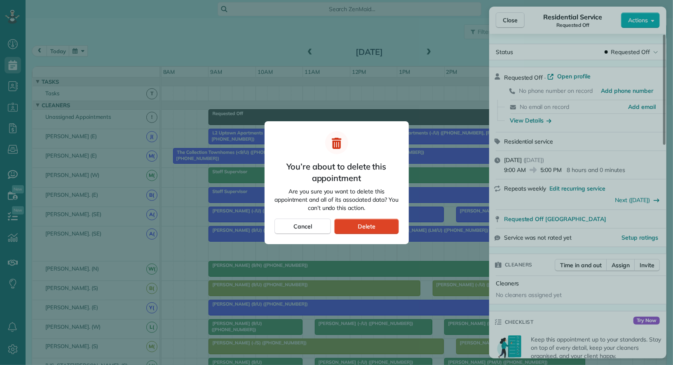
click at [387, 224] on div "Delete" at bounding box center [366, 226] width 64 height 16
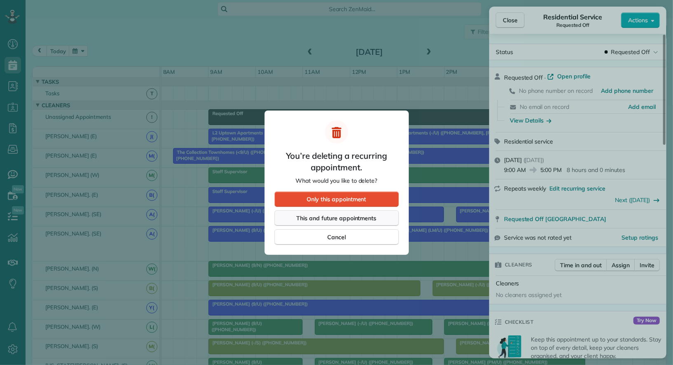
click at [378, 220] on div "This and future appointments" at bounding box center [336, 218] width 124 height 16
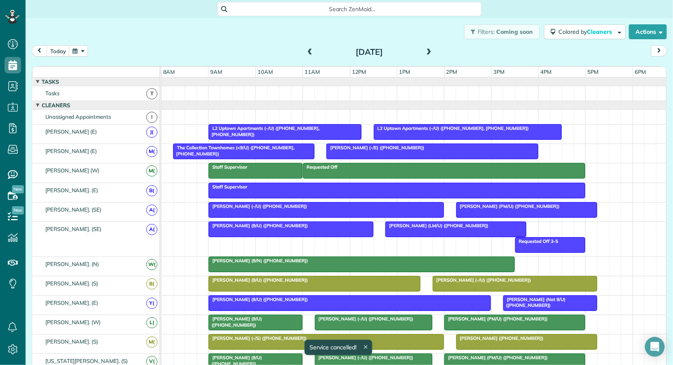
click at [76, 51] on button "button" at bounding box center [78, 50] width 19 height 11
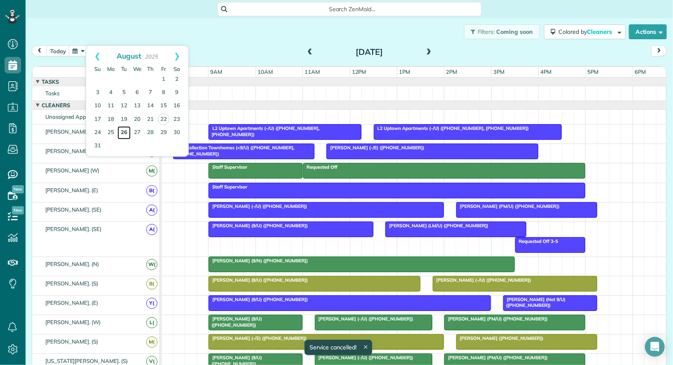
click at [122, 132] on link "26" at bounding box center [123, 132] width 13 height 13
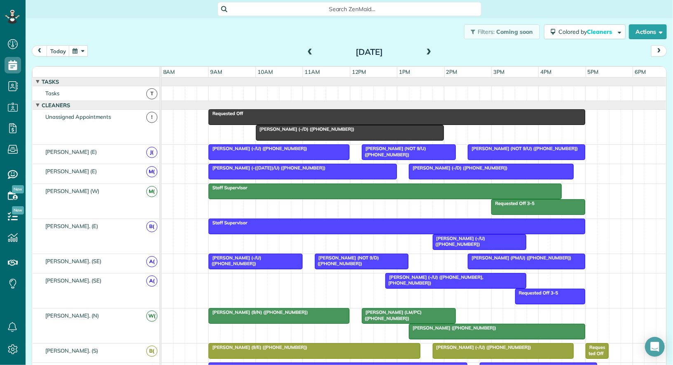
click at [486, 114] on div "Requested Off" at bounding box center [397, 113] width 372 height 6
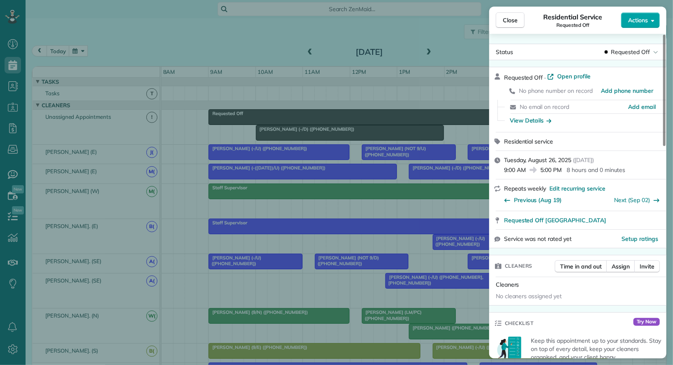
click at [633, 17] on span "Actions" at bounding box center [638, 20] width 20 height 8
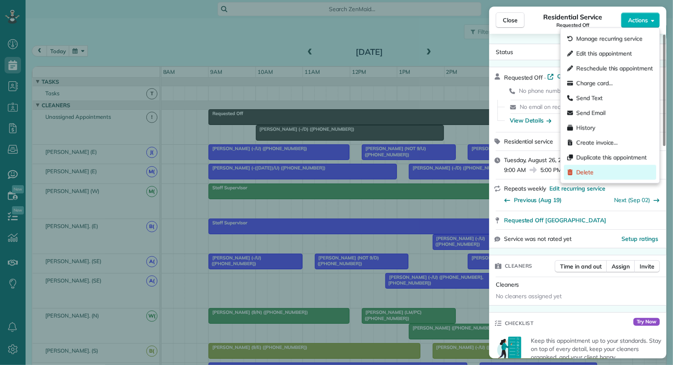
click at [613, 172] on div "Delete" at bounding box center [609, 172] width 92 height 15
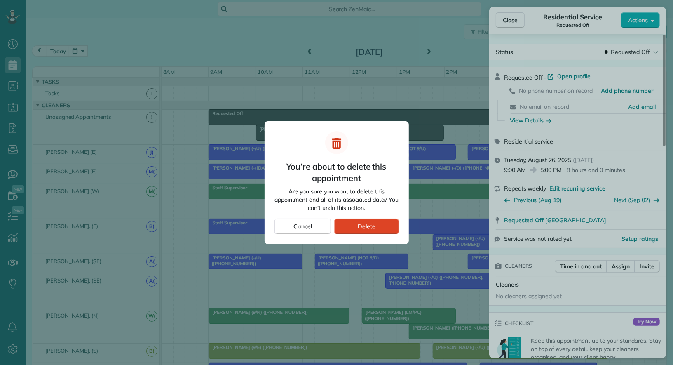
click at [364, 225] on span "Delete" at bounding box center [367, 226] width 18 height 8
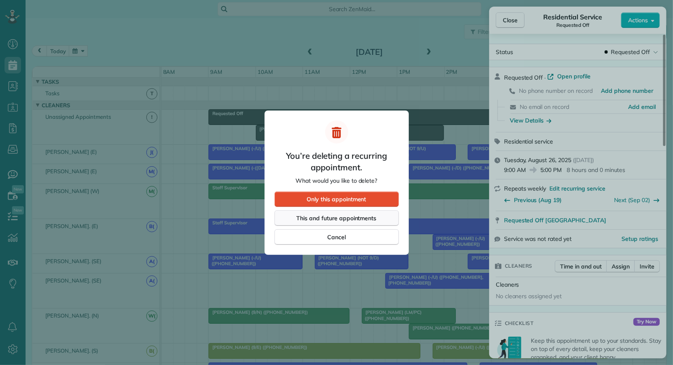
click at [362, 218] on span "This and future appointments" at bounding box center [337, 218] width 80 height 8
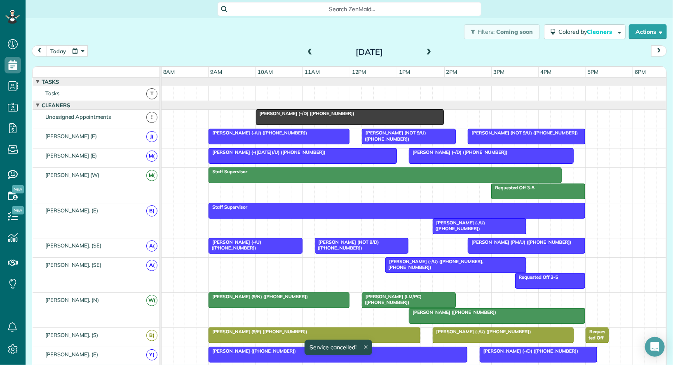
click at [427, 53] on span at bounding box center [428, 52] width 9 height 7
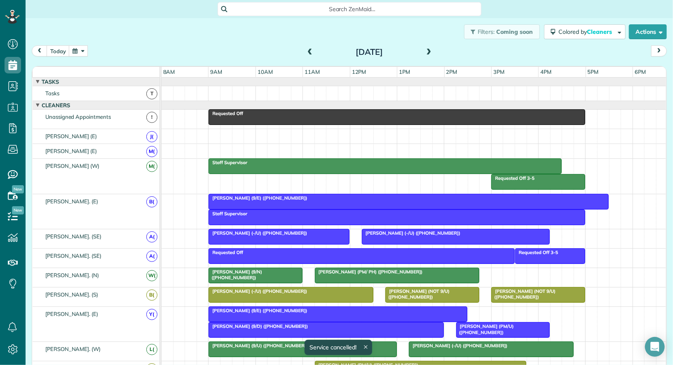
click at [411, 114] on div "Requested Off" at bounding box center [397, 113] width 372 height 6
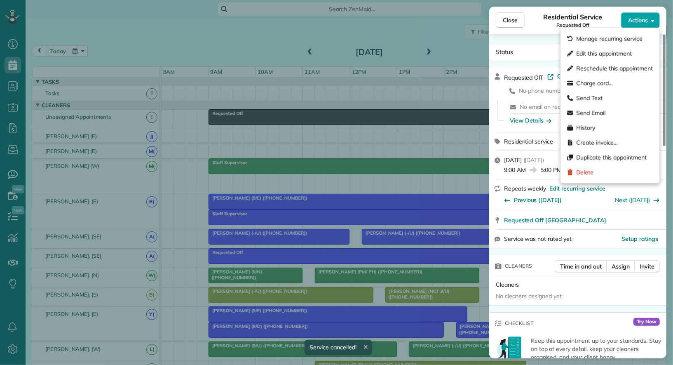
click at [646, 14] on button "Actions" at bounding box center [640, 20] width 39 height 16
click at [596, 170] on div "Delete" at bounding box center [609, 172] width 92 height 15
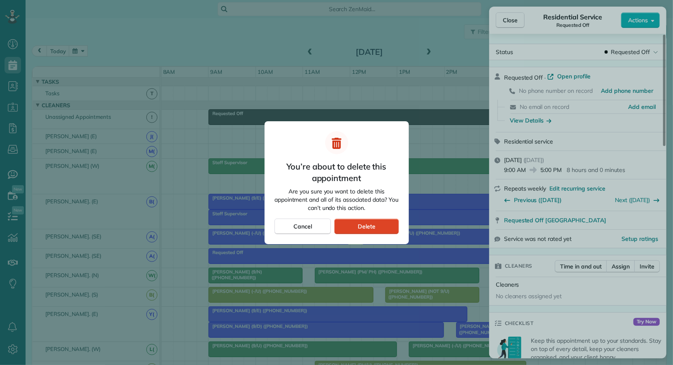
click at [383, 224] on div "Delete" at bounding box center [366, 226] width 64 height 16
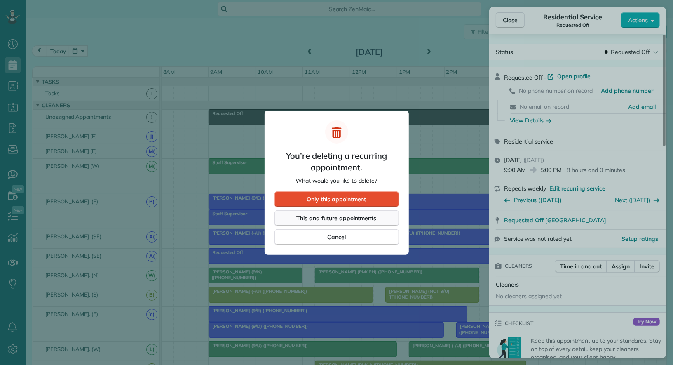
click at [358, 218] on span "This and future appointments" at bounding box center [337, 218] width 80 height 8
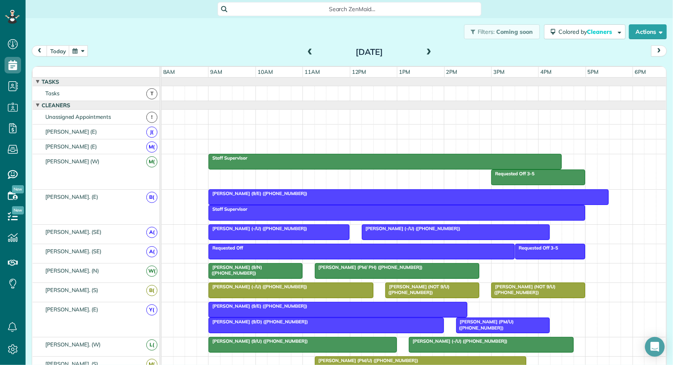
scroll to position [6, 0]
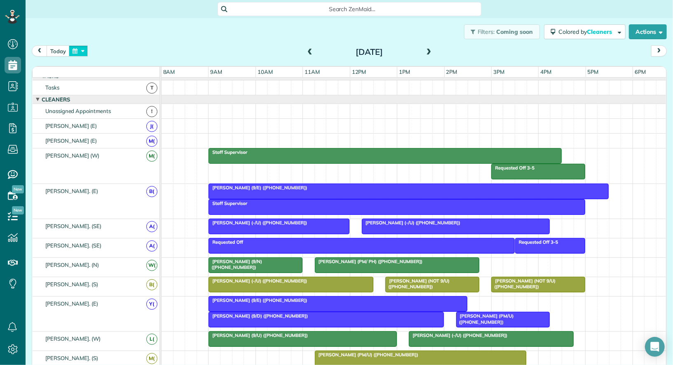
click at [77, 49] on button "button" at bounding box center [78, 50] width 19 height 11
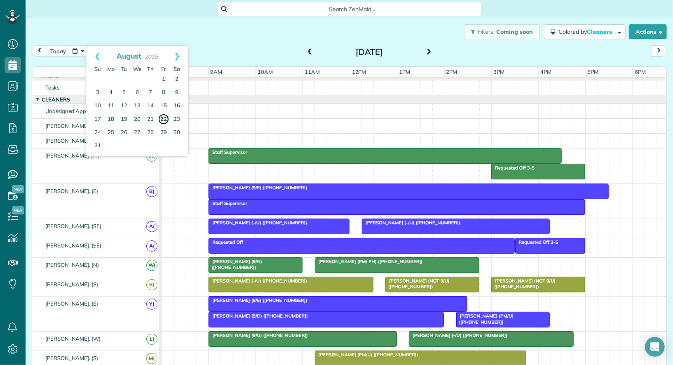
click at [162, 120] on link "22" at bounding box center [164, 119] width 12 height 12
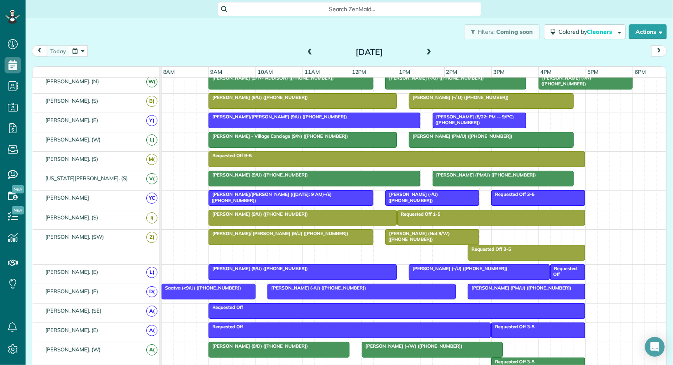
scroll to position [213, 0]
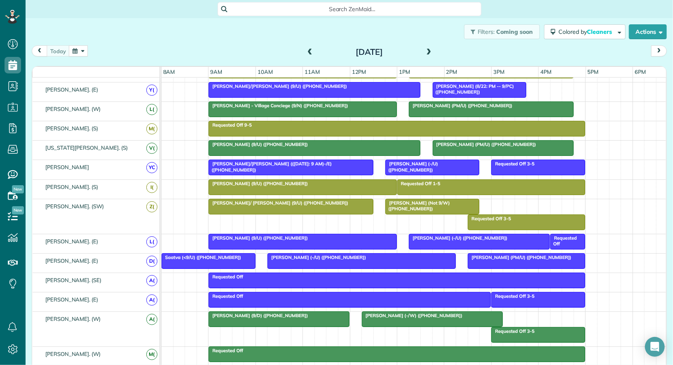
click at [229, 254] on span "Saatva (<9/U) (+17704303483)" at bounding box center [201, 257] width 80 height 6
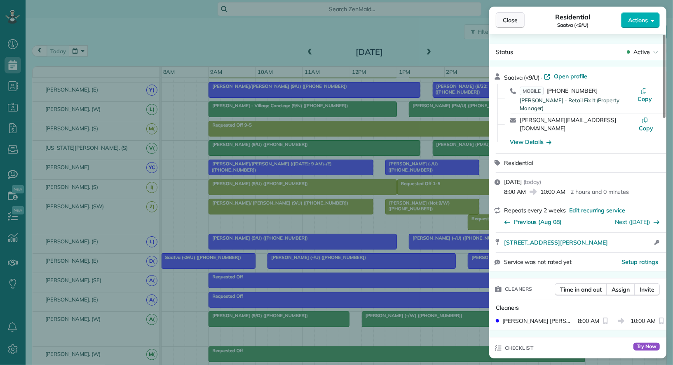
click at [508, 23] on span "Close" at bounding box center [510, 20] width 15 height 8
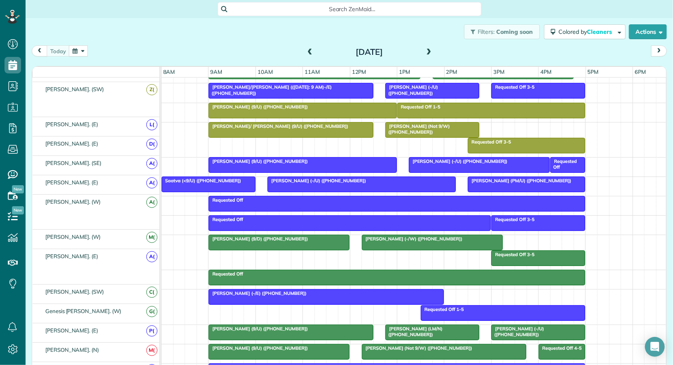
scroll to position [290, 0]
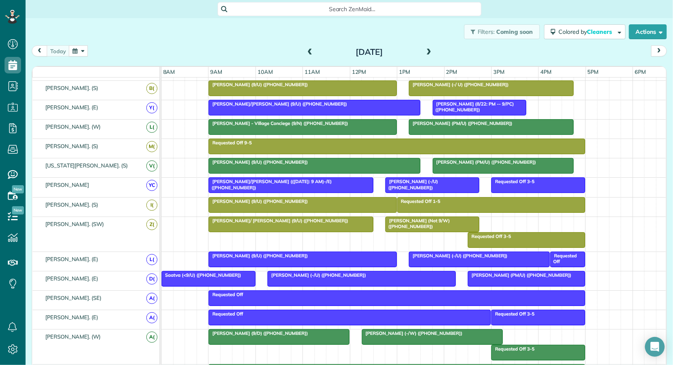
click at [452, 255] on div at bounding box center [479, 259] width 140 height 15
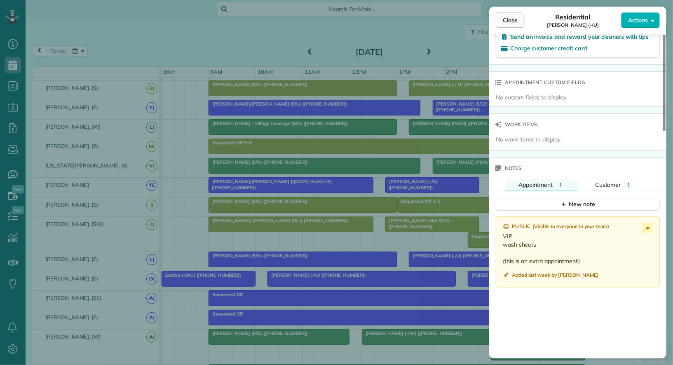
click at [515, 18] on span "Close" at bounding box center [510, 20] width 15 height 8
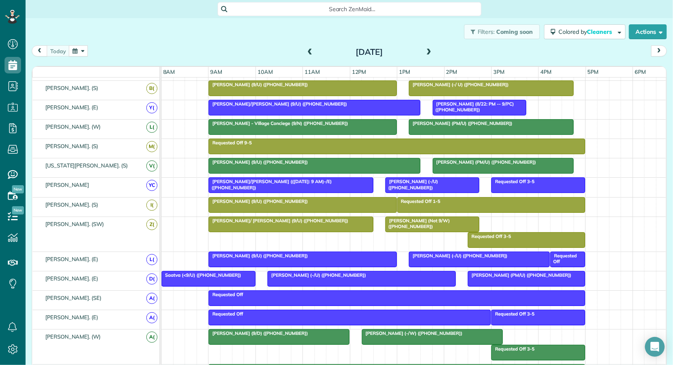
click at [433, 257] on div at bounding box center [479, 259] width 140 height 15
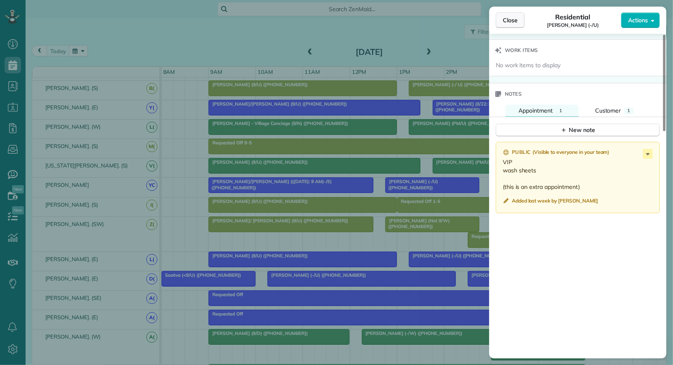
click at [516, 18] on span "Close" at bounding box center [510, 20] width 15 height 8
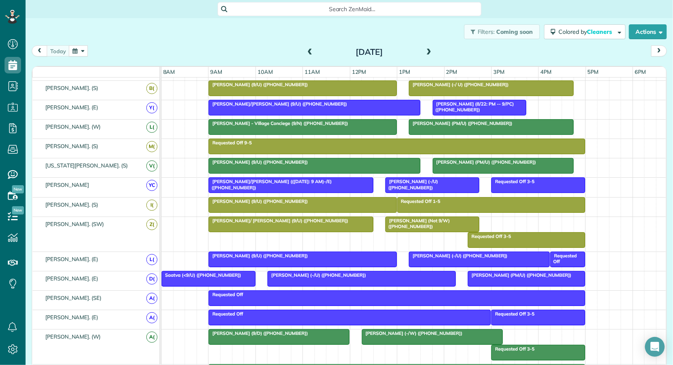
click at [311, 57] on span at bounding box center [309, 52] width 9 height 12
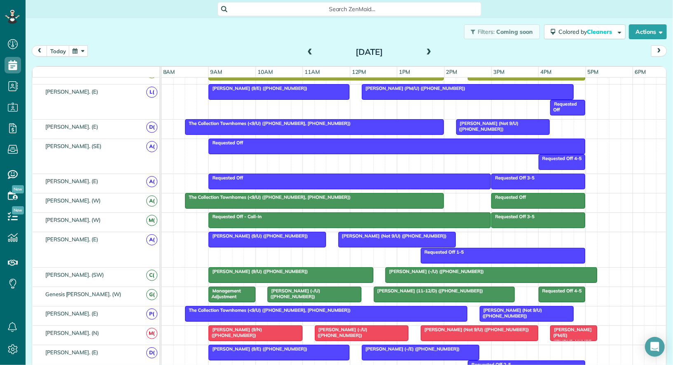
scroll to position [500, 0]
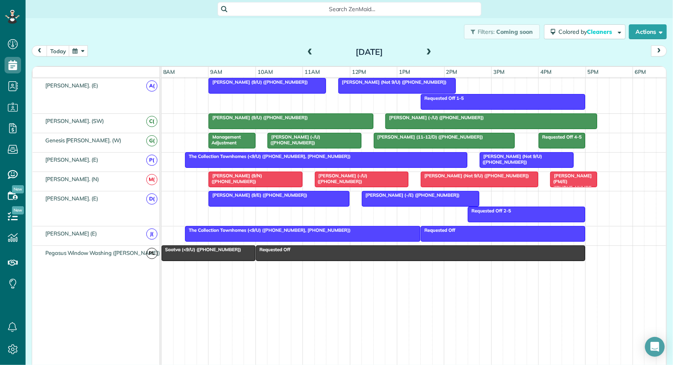
click at [423, 192] on span "Olivia Whitfield (-/E) (+14155956563)" at bounding box center [410, 195] width 99 height 6
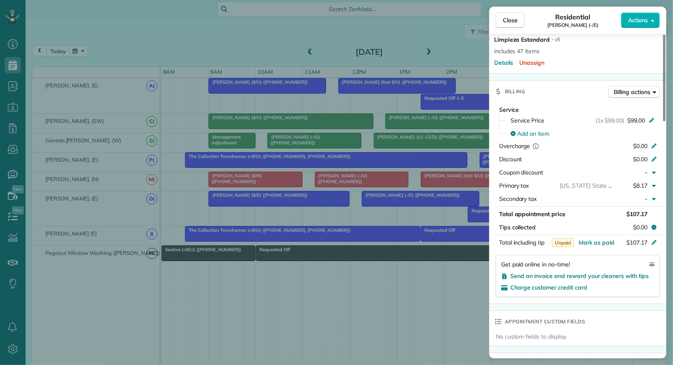
scroll to position [274, 0]
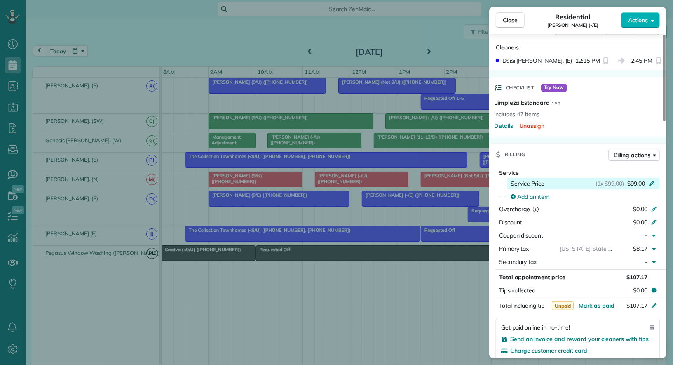
click at [634, 183] on span "$99.00" at bounding box center [636, 183] width 18 height 8
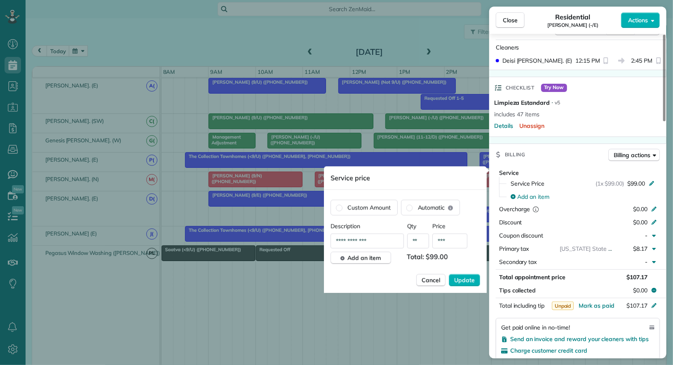
drag, startPoint x: 454, startPoint y: 239, endPoint x: 434, endPoint y: 239, distance: 19.8
click at [434, 239] on input "***" at bounding box center [449, 240] width 35 height 15
type input "***"
click at [470, 285] on button "Update" at bounding box center [464, 280] width 31 height 12
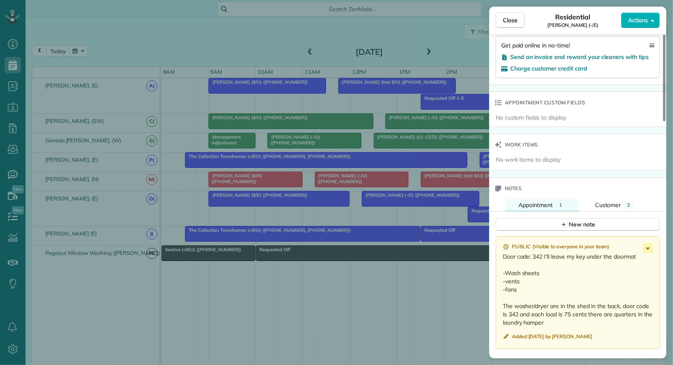
scroll to position [559, 0]
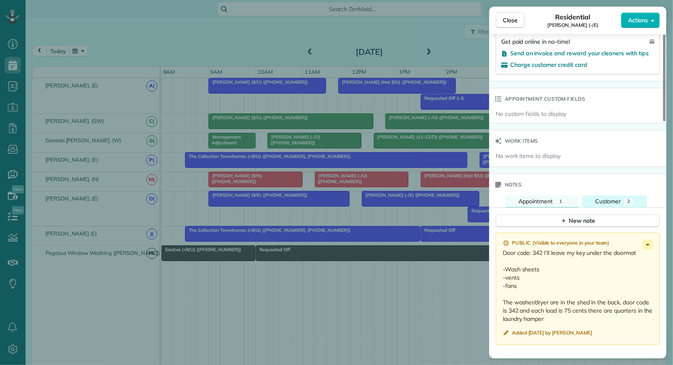
click at [612, 199] on span "Customer" at bounding box center [608, 200] width 26 height 7
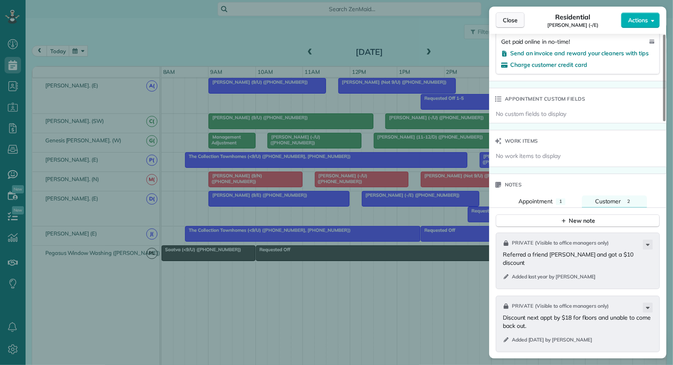
click at [505, 21] on span "Close" at bounding box center [510, 20] width 15 height 8
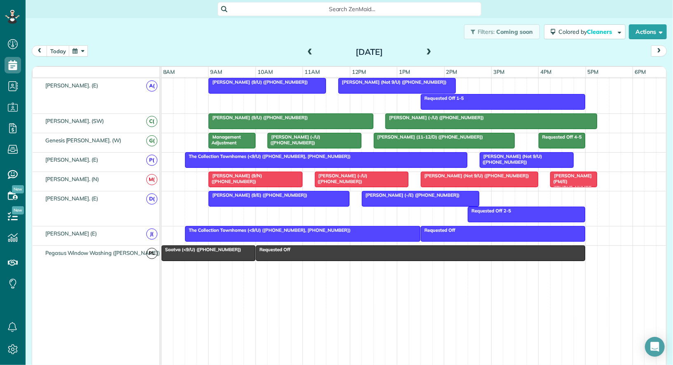
click at [389, 192] on span "Olivia Whitfield (-/E) (+14155956563)" at bounding box center [410, 195] width 99 height 6
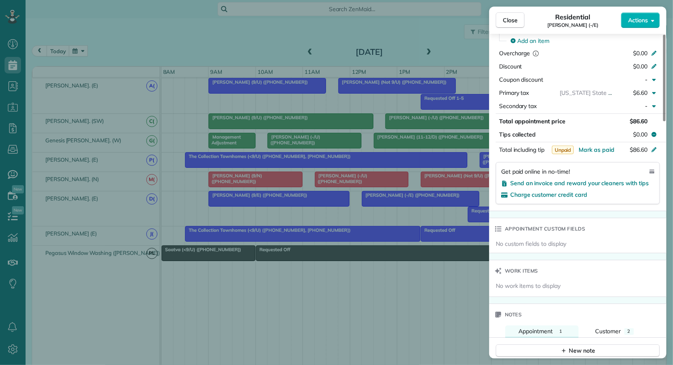
scroll to position [606, 0]
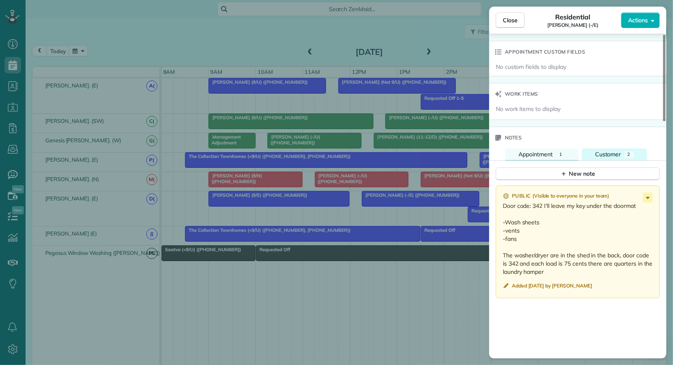
click at [612, 150] on span "Customer" at bounding box center [608, 153] width 26 height 7
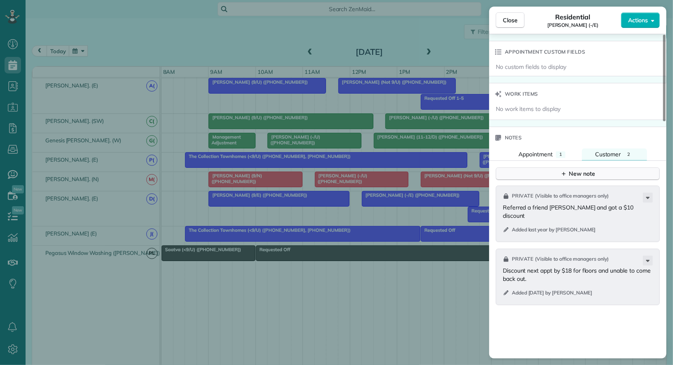
click at [573, 169] on div "New note" at bounding box center [577, 173] width 35 height 9
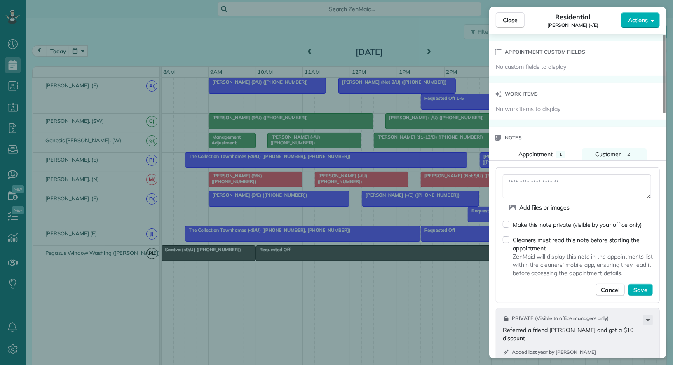
click at [543, 222] on div "Make this note private (visible by your office only)" at bounding box center [576, 224] width 129 height 8
click at [542, 185] on textarea at bounding box center [577, 186] width 148 height 24
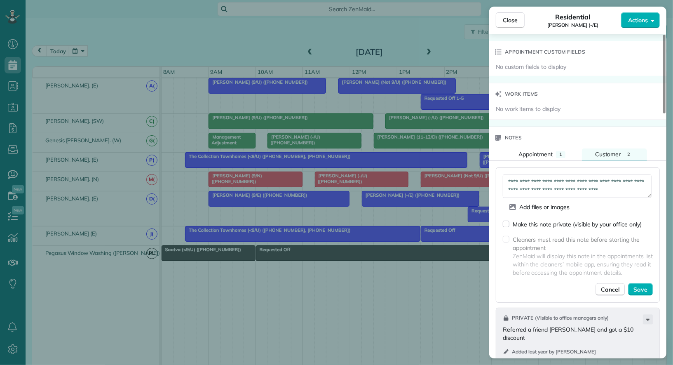
scroll to position [62, 0]
click at [589, 174] on textarea "**********" at bounding box center [577, 185] width 149 height 23
type textarea "**********"
click at [642, 288] on span "Save" at bounding box center [640, 289] width 14 height 8
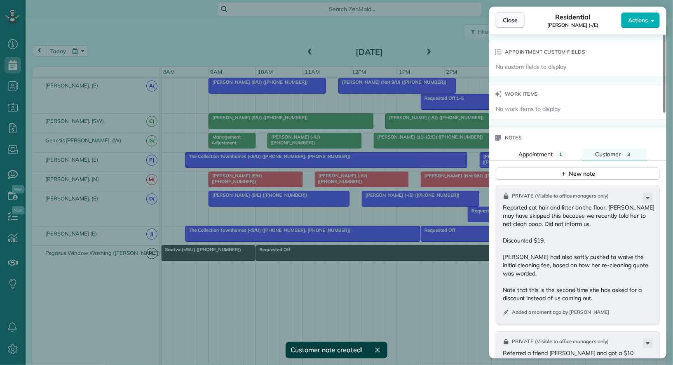
click at [512, 19] on span "Close" at bounding box center [510, 20] width 15 height 8
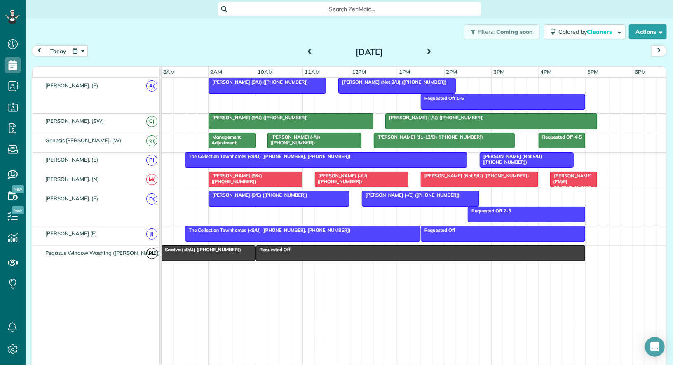
scroll to position [500, 0]
click at [431, 54] on span at bounding box center [428, 52] width 9 height 7
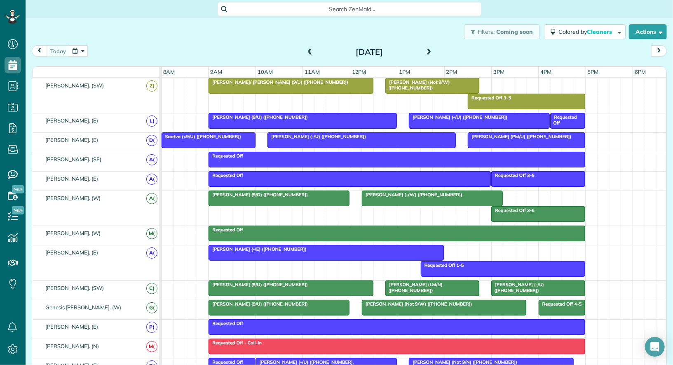
scroll to position [338, 0]
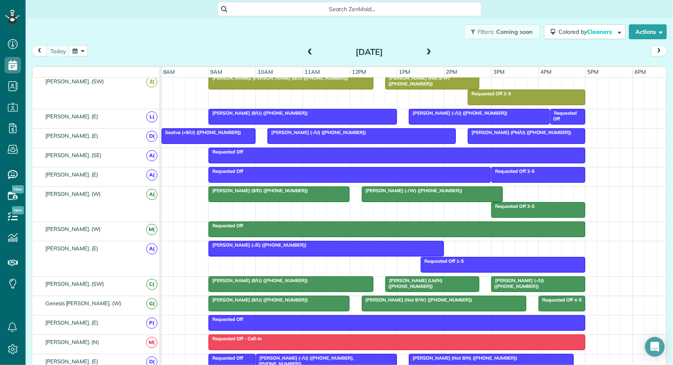
click at [440, 111] on span "Justin Forton (-/U) (+12142746965)" at bounding box center [457, 113] width 99 height 6
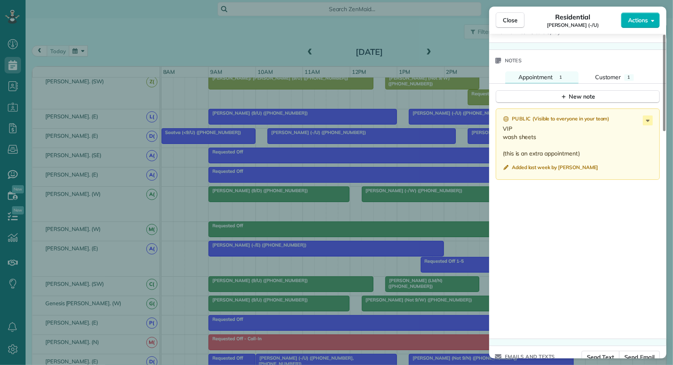
scroll to position [658, 0]
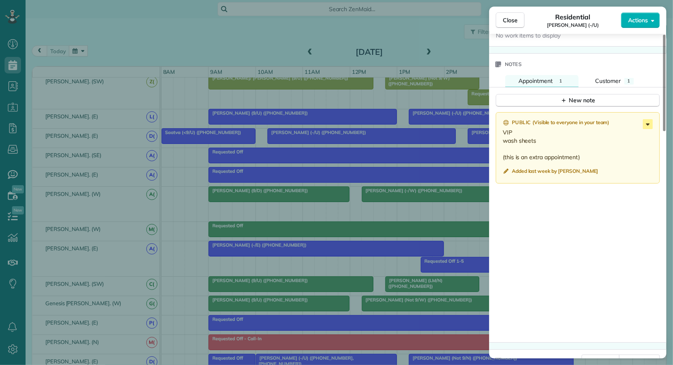
click at [646, 119] on icon at bounding box center [648, 124] width 10 height 10
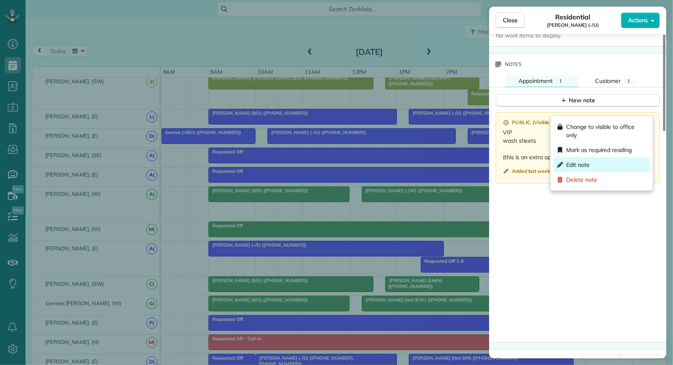
click at [618, 165] on div "Edit note" at bounding box center [602, 164] width 96 height 15
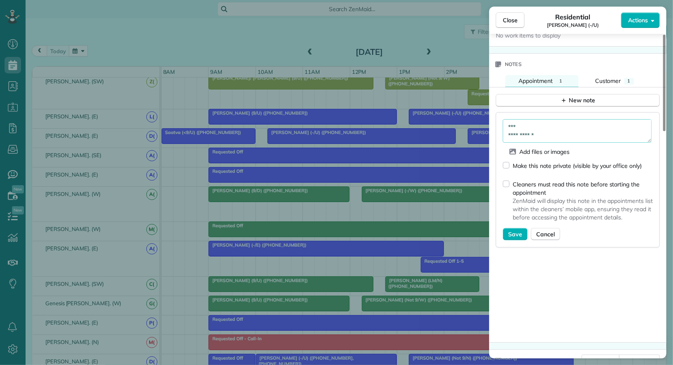
click at [509, 122] on textarea "**********" at bounding box center [577, 130] width 149 height 23
type textarea "**********"
click at [513, 230] on span "Save" at bounding box center [515, 234] width 14 height 8
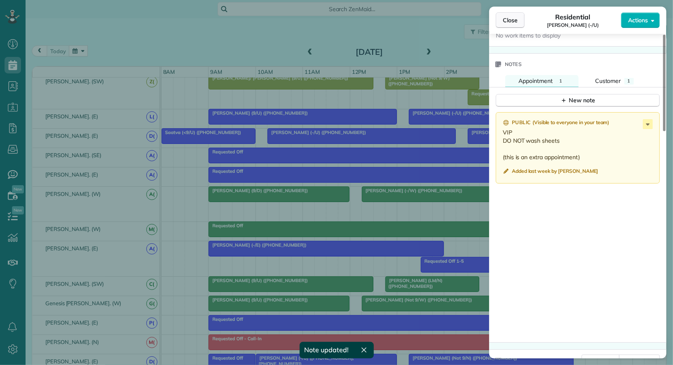
click at [506, 16] on span "Close" at bounding box center [510, 20] width 15 height 8
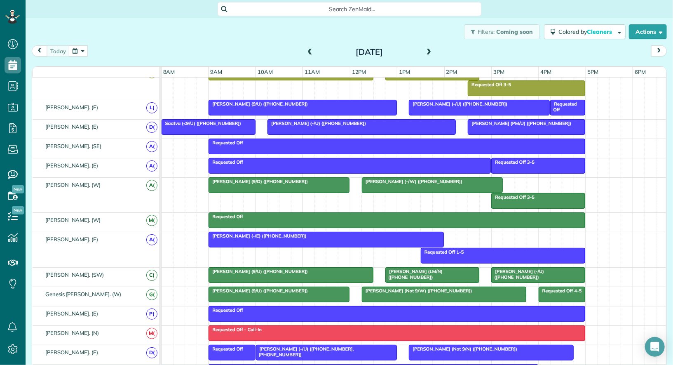
scroll to position [346, 0]
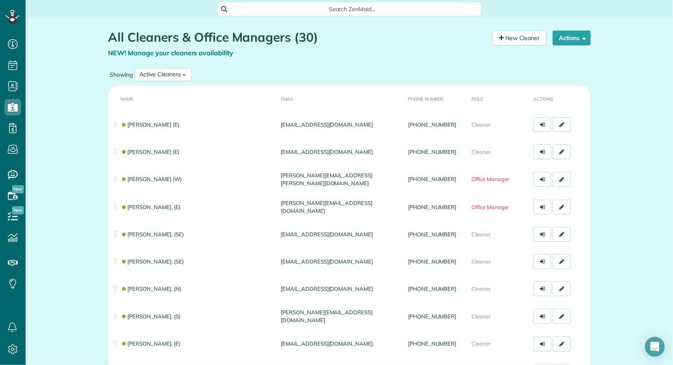
scroll to position [630, 0]
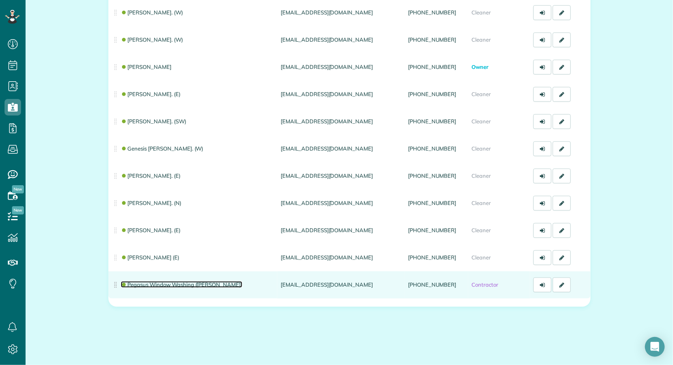
click at [178, 282] on link "Pegasus Window Washing ([PERSON_NAME])" at bounding box center [182, 284] width 122 height 7
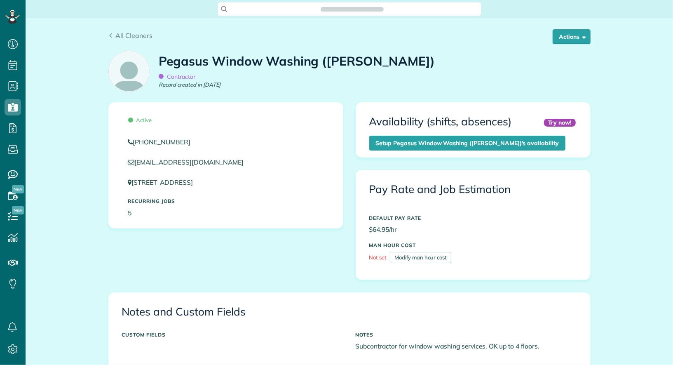
scroll to position [3, 3]
click at [578, 35] on button "Actions" at bounding box center [571, 36] width 38 height 15
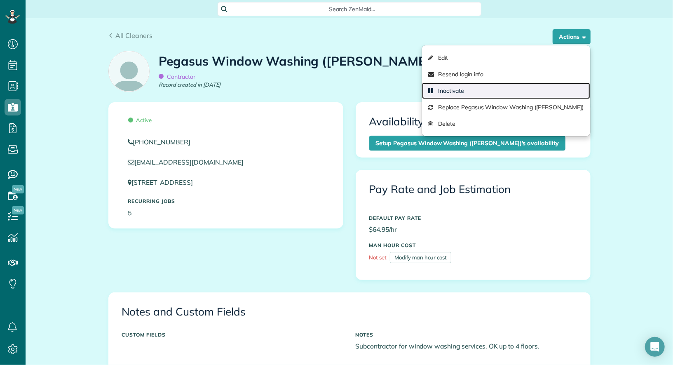
click at [541, 93] on link "Inactivate" at bounding box center [506, 90] width 168 height 16
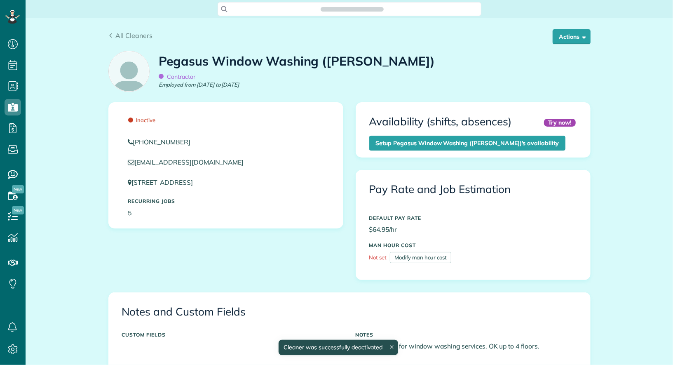
scroll to position [3, 3]
